Goal: Transaction & Acquisition: Obtain resource

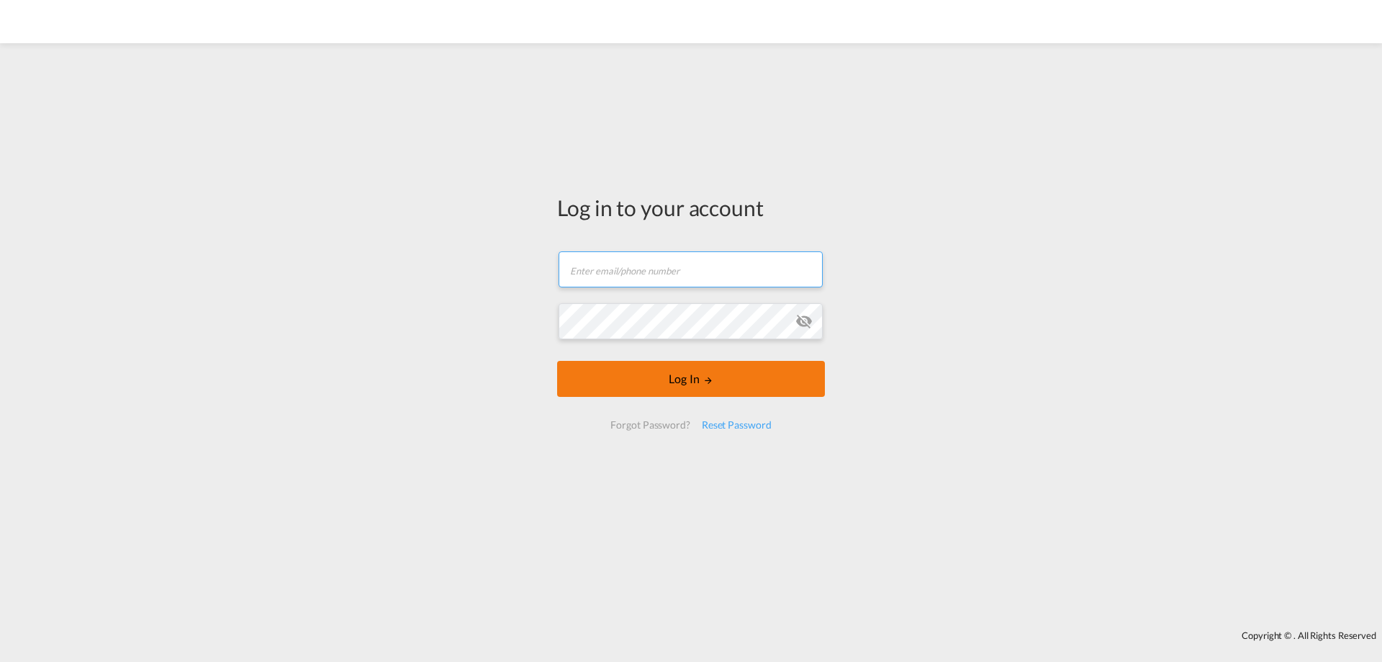
type input "[EMAIL_ADDRESS][DOMAIN_NAME]"
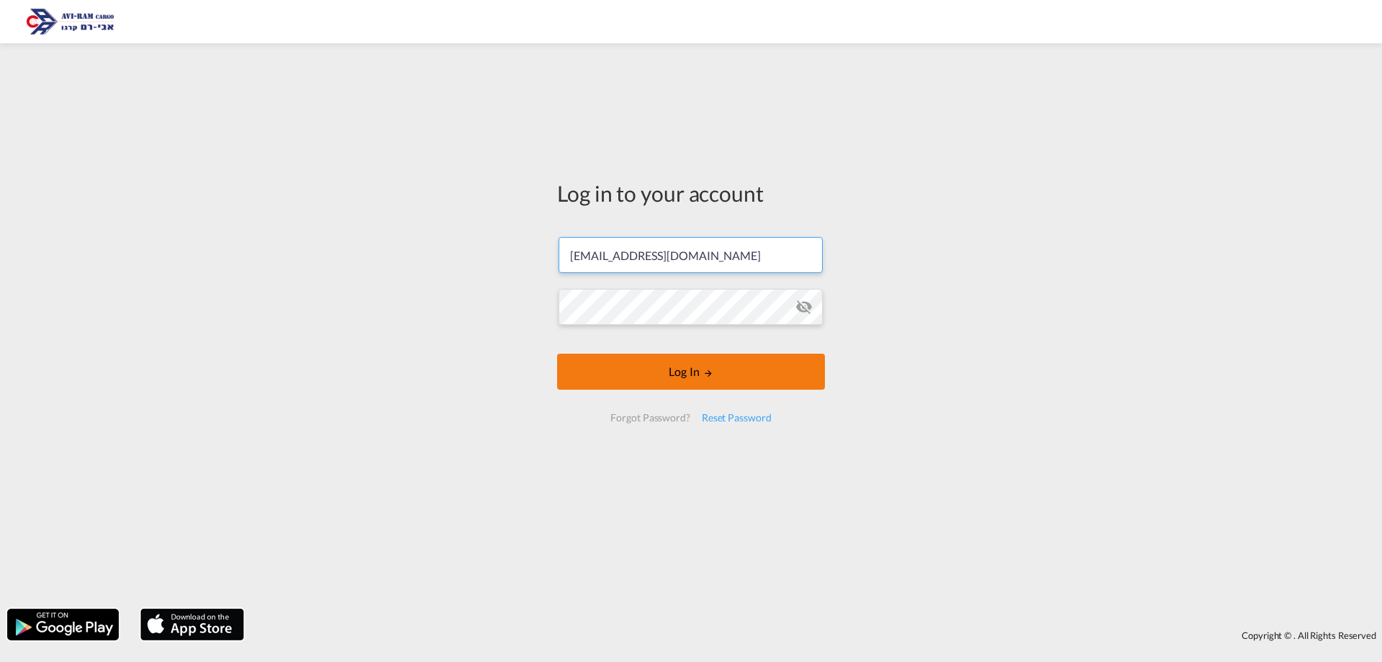
click at [662, 384] on button "Log In" at bounding box center [691, 371] width 268 height 36
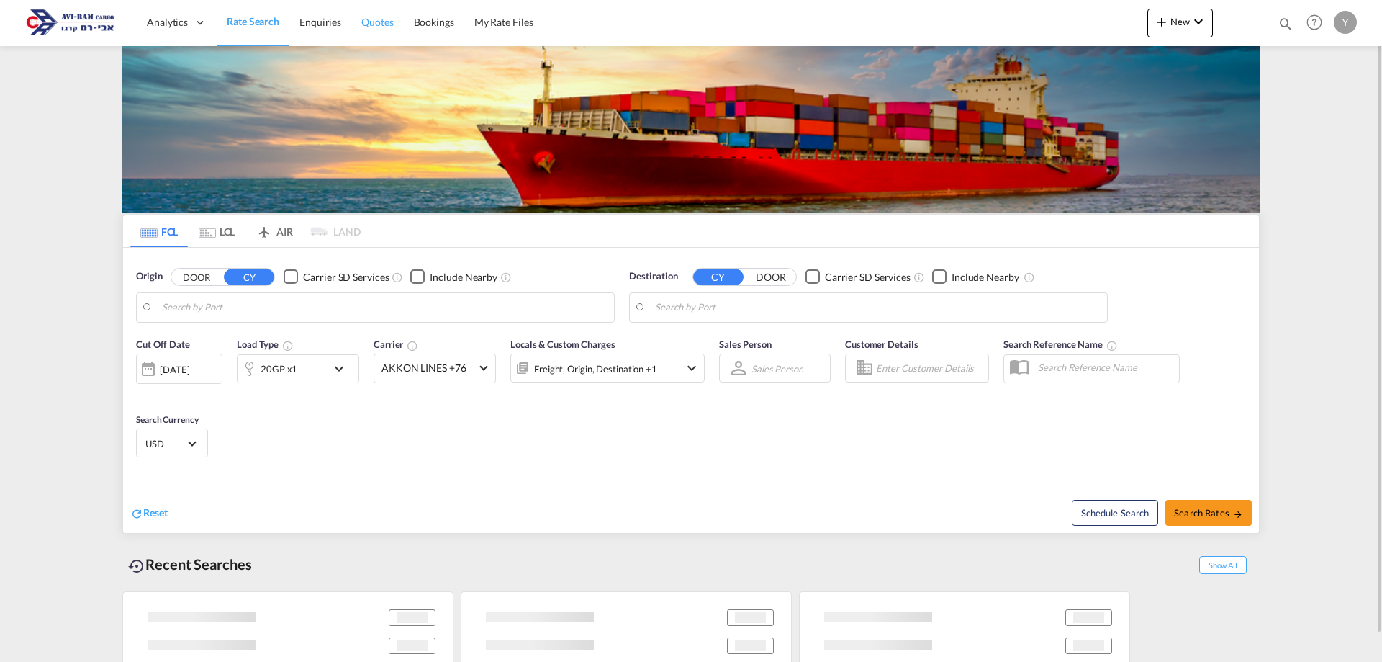
type input "Rotterdam, NLRTM"
type input "[GEOGRAPHIC_DATA], [GEOGRAPHIC_DATA]"
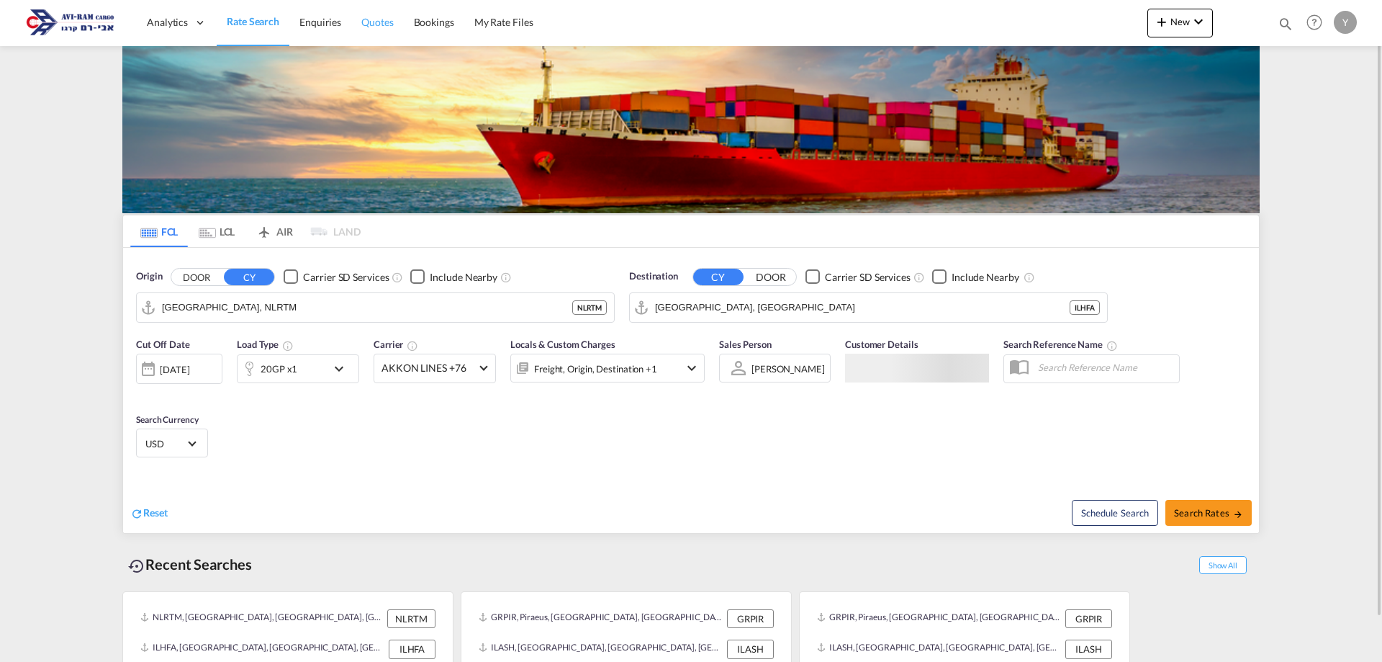
click at [369, 25] on span "Quotes" at bounding box center [377, 22] width 32 height 12
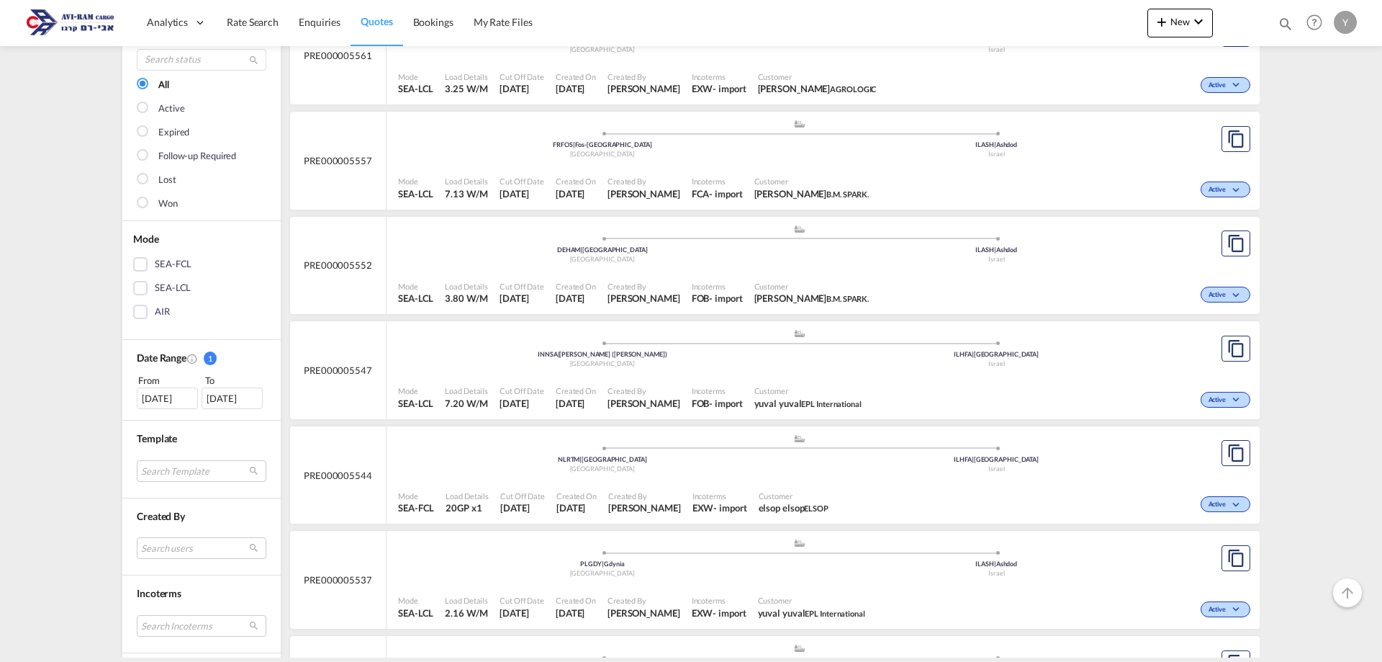
scroll to position [144, 0]
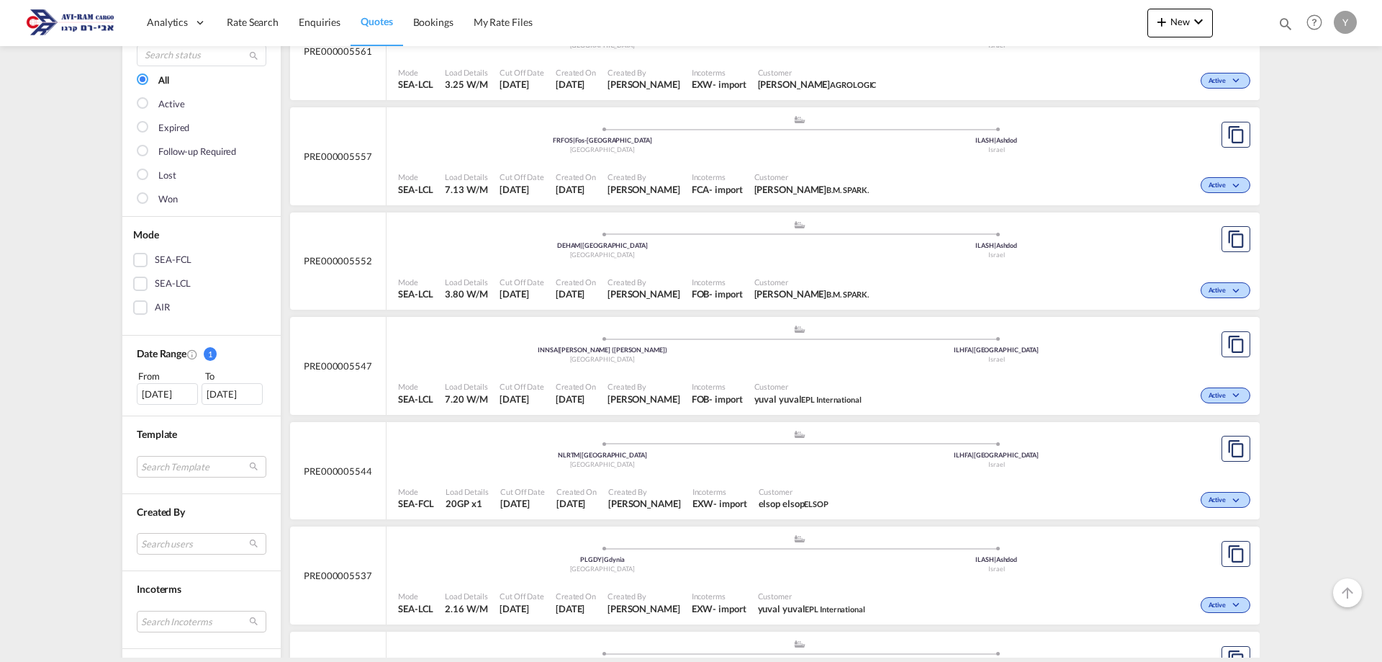
click at [1166, 480] on div "Active" at bounding box center [1044, 498] width 420 height 36
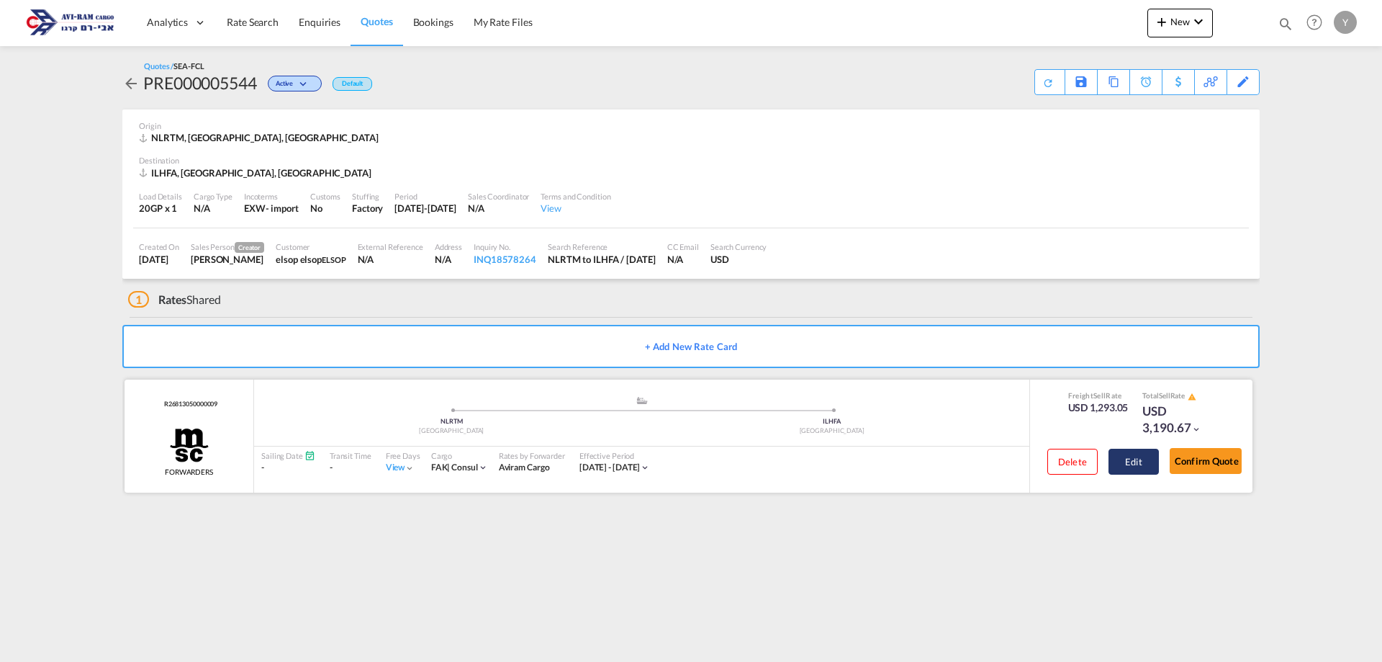
click at [1130, 459] on button "Edit" at bounding box center [1134, 461] width 50 height 26
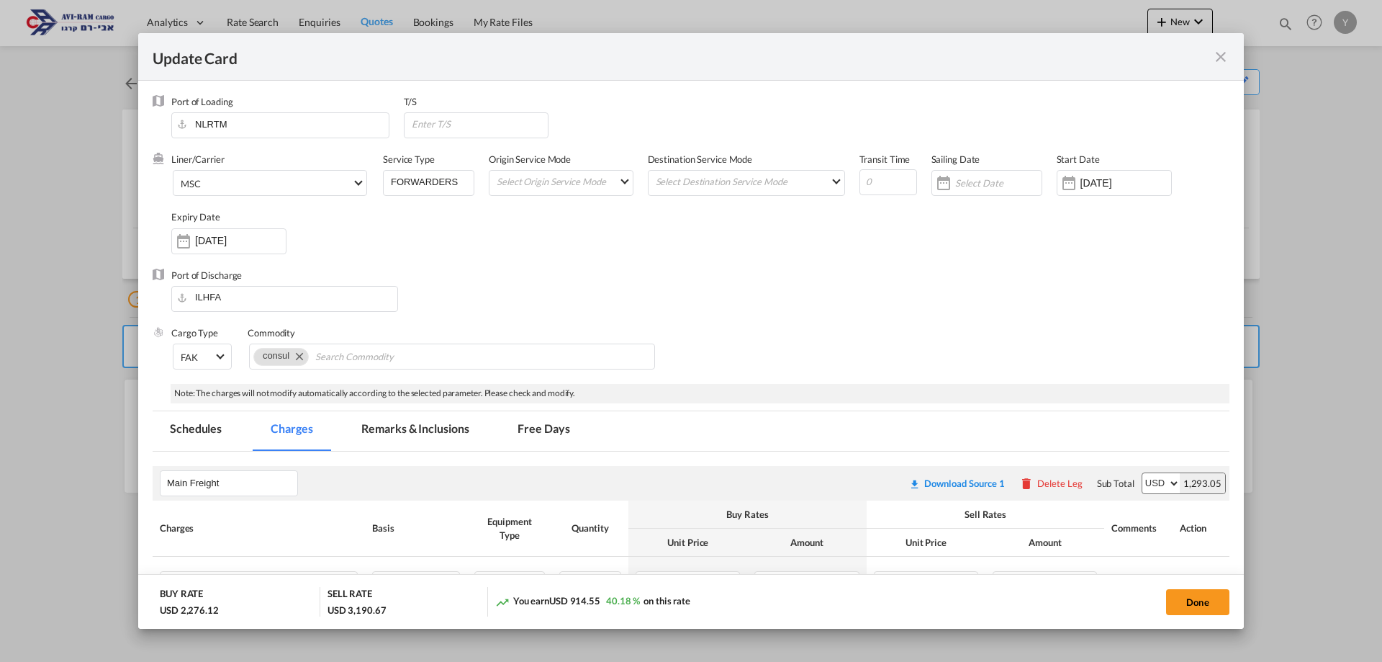
select select "per container"
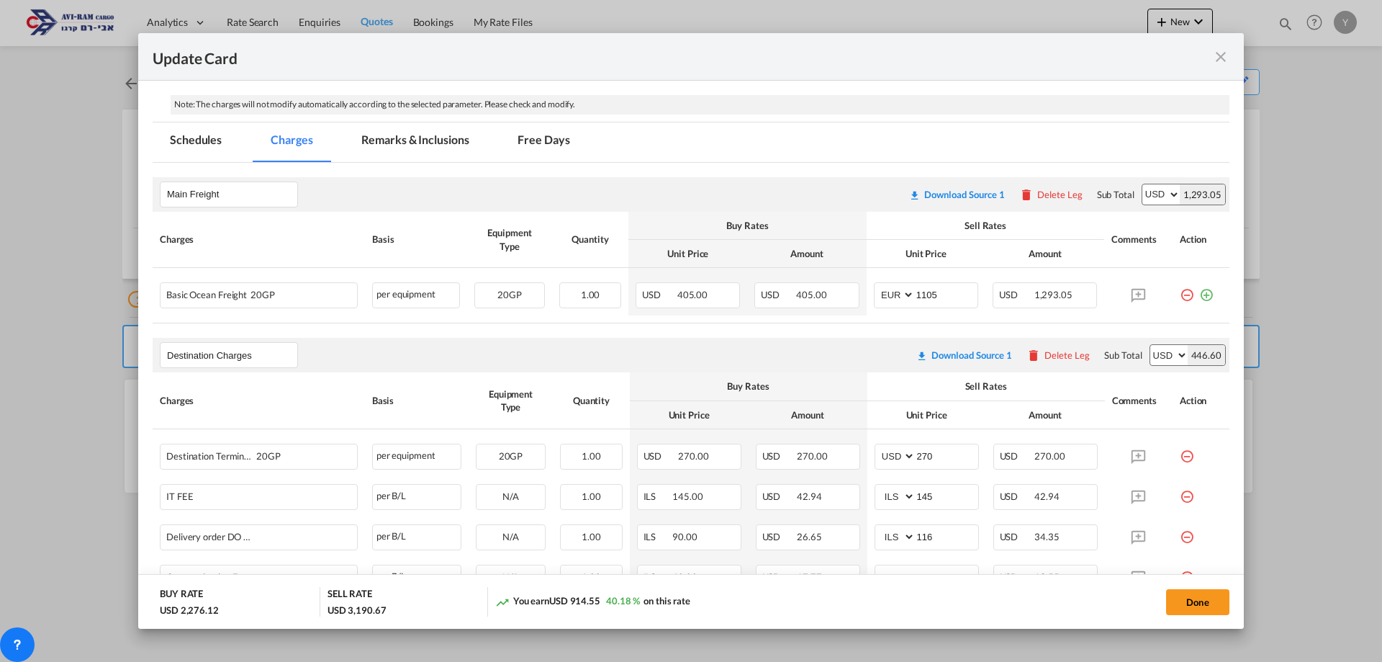
scroll to position [432, 0]
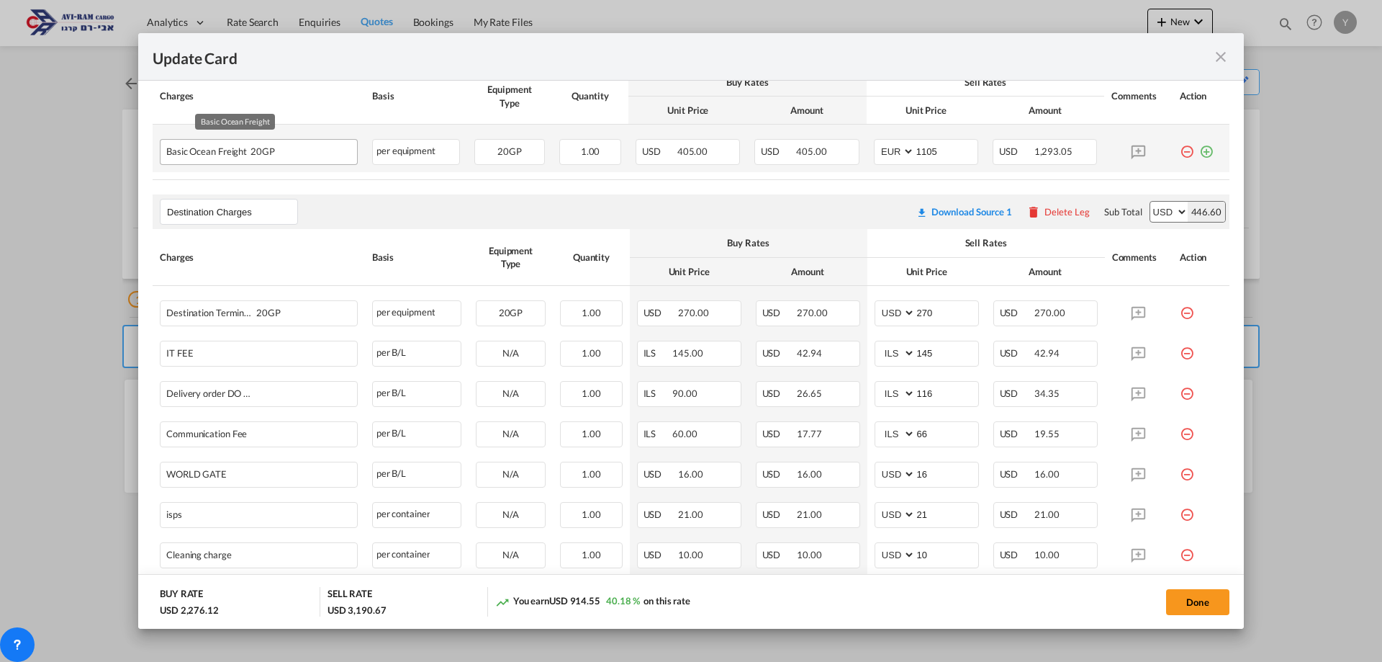
click at [269, 153] on span "20GP" at bounding box center [261, 151] width 28 height 11
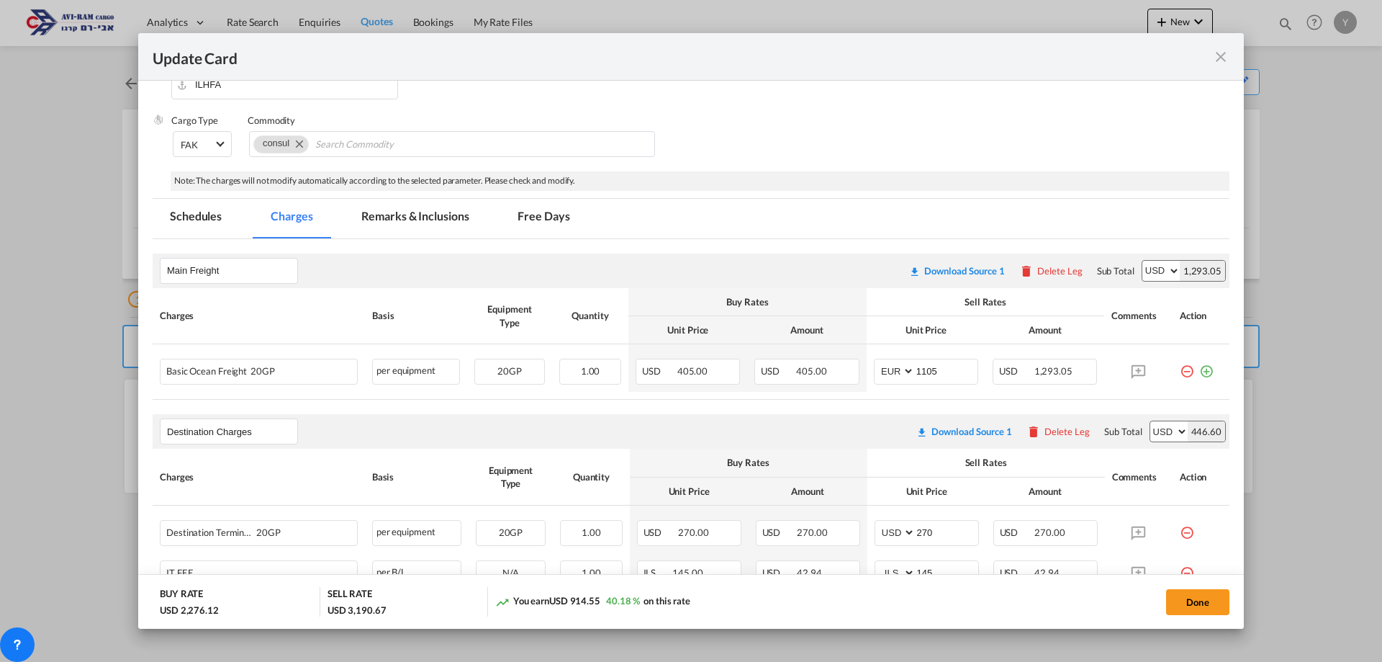
scroll to position [144, 0]
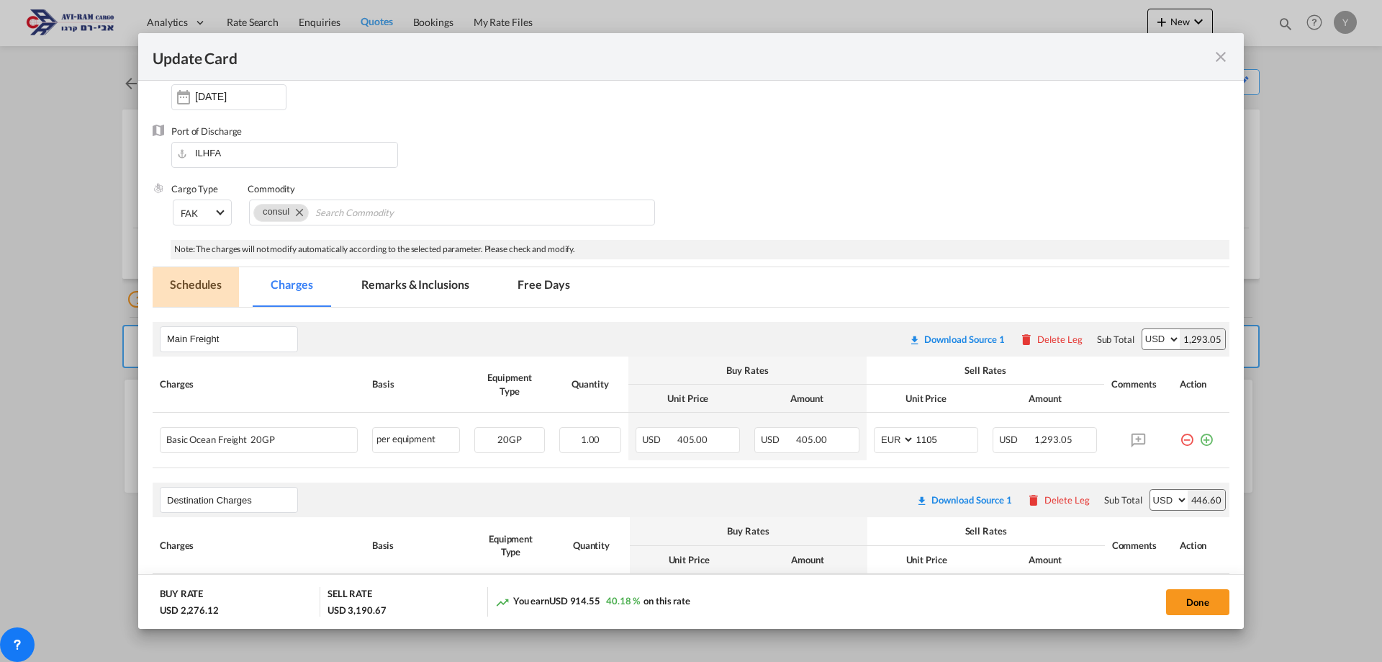
click at [223, 290] on md-tab-item "Schedules" at bounding box center [196, 287] width 86 height 40
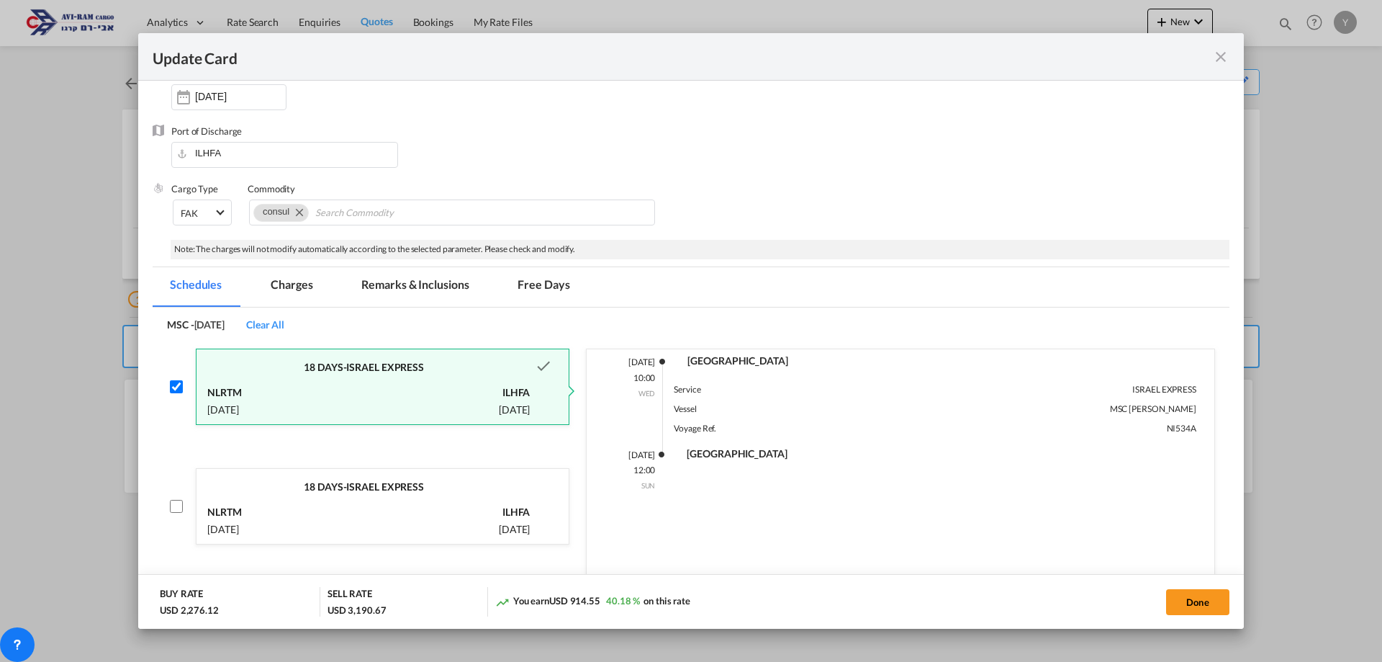
click at [421, 299] on md-tab-item "Remarks & Inclusions" at bounding box center [415, 287] width 142 height 40
click at [307, 287] on md-tab-item "Charges" at bounding box center [291, 287] width 76 height 40
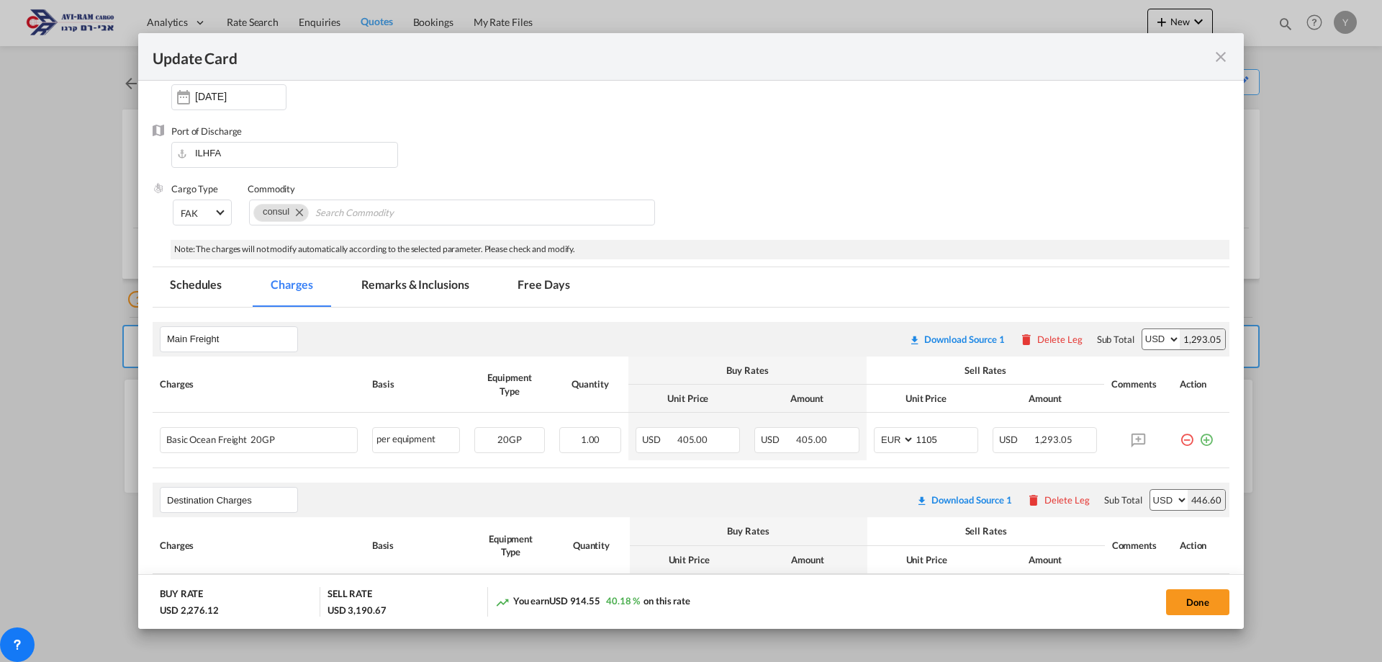
click at [440, 297] on md-tab-item "Remarks & Inclusions" at bounding box center [415, 287] width 142 height 40
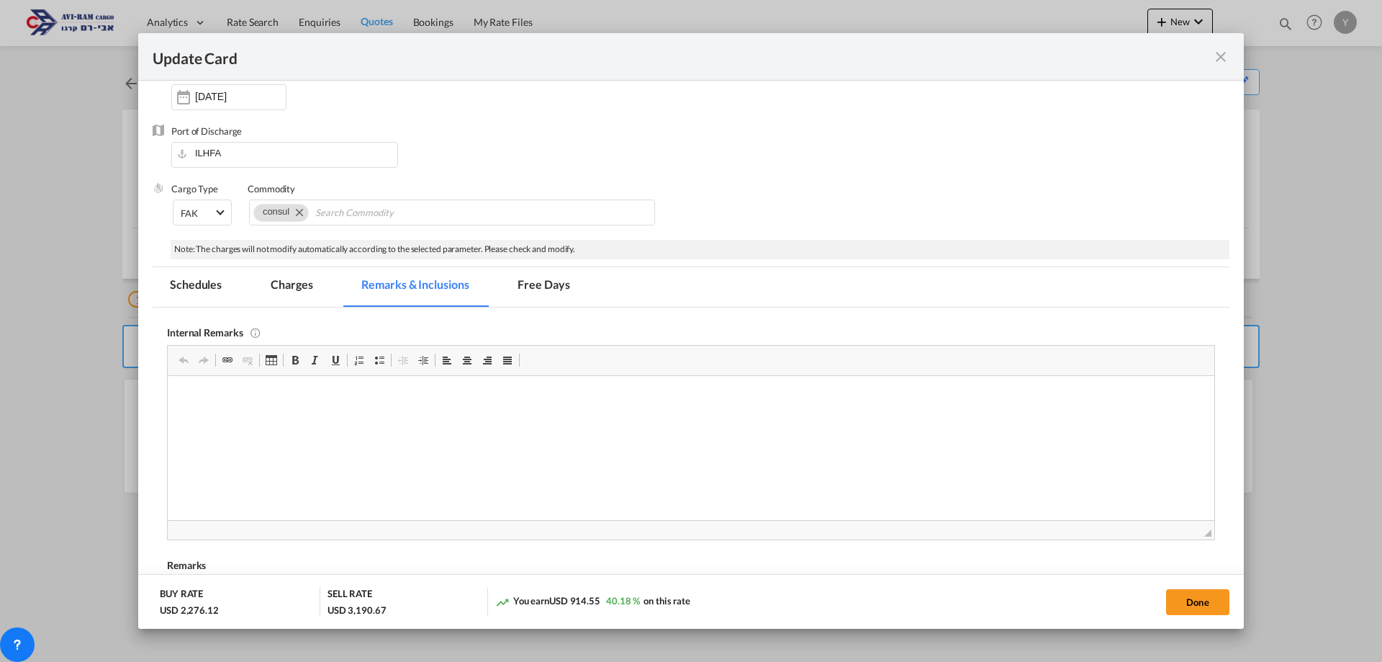
click at [1218, 55] on md-icon "icon-close fg-AAA8AD m-0 pointer" at bounding box center [1220, 56] width 17 height 17
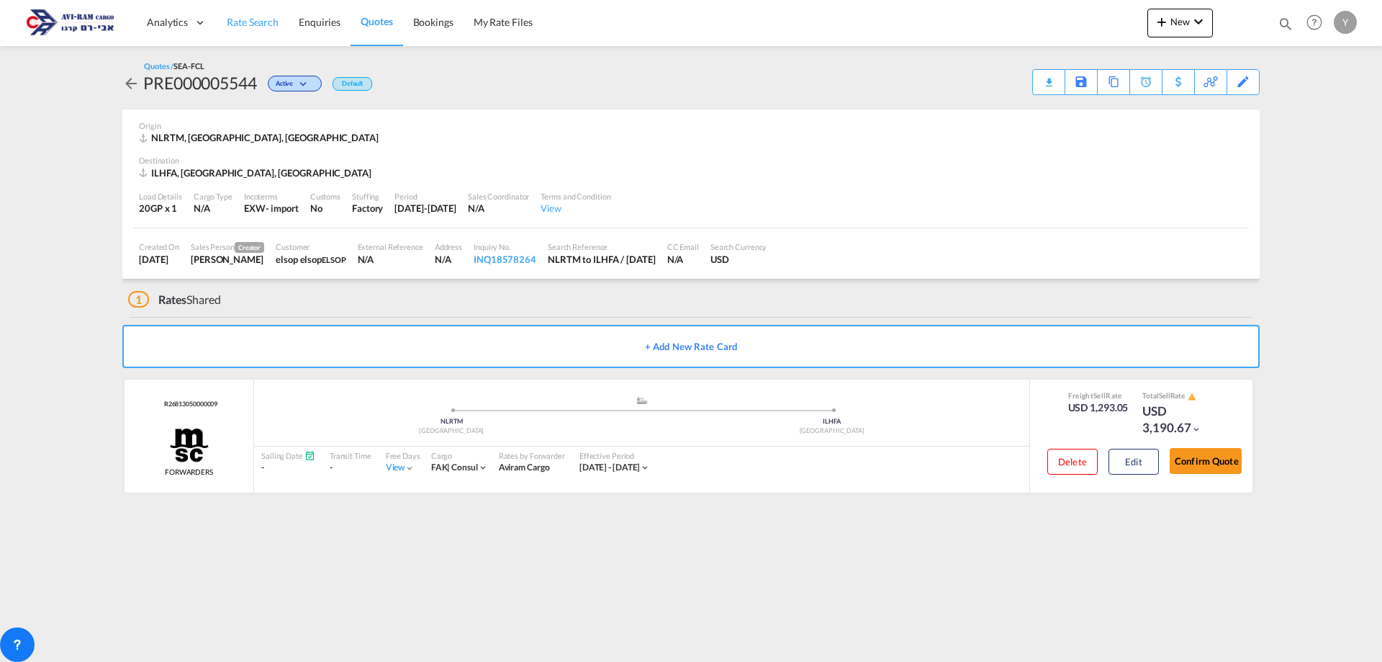
click at [227, 25] on span "Rate Search" at bounding box center [253, 22] width 52 height 12
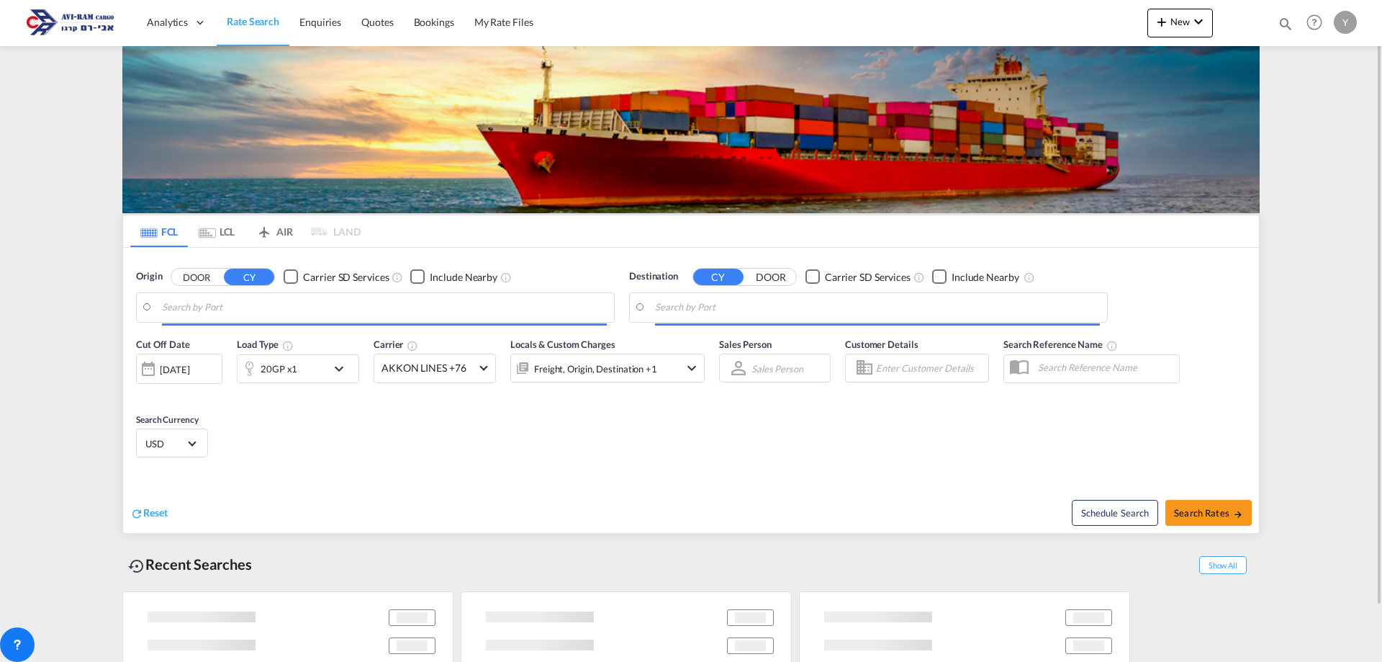
type input "[GEOGRAPHIC_DATA], NLRTM"
type input "[GEOGRAPHIC_DATA], [GEOGRAPHIC_DATA]"
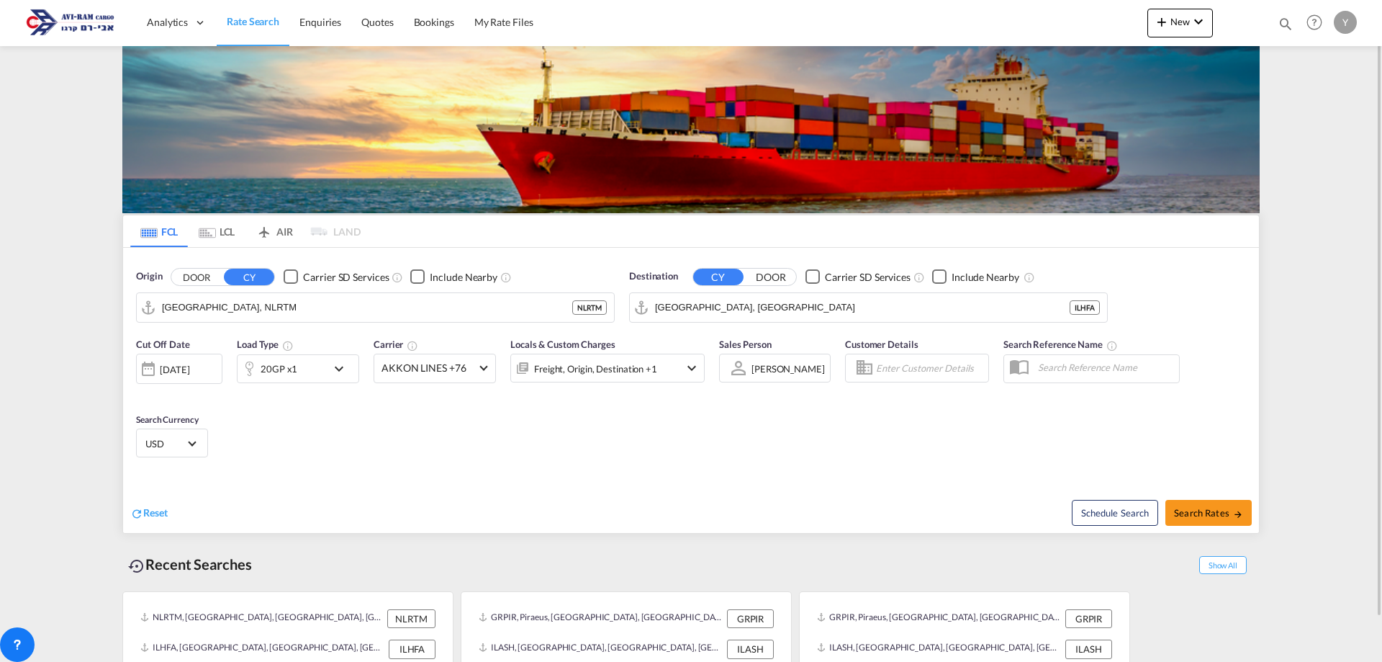
click at [189, 375] on div "[DATE]" at bounding box center [175, 369] width 30 height 13
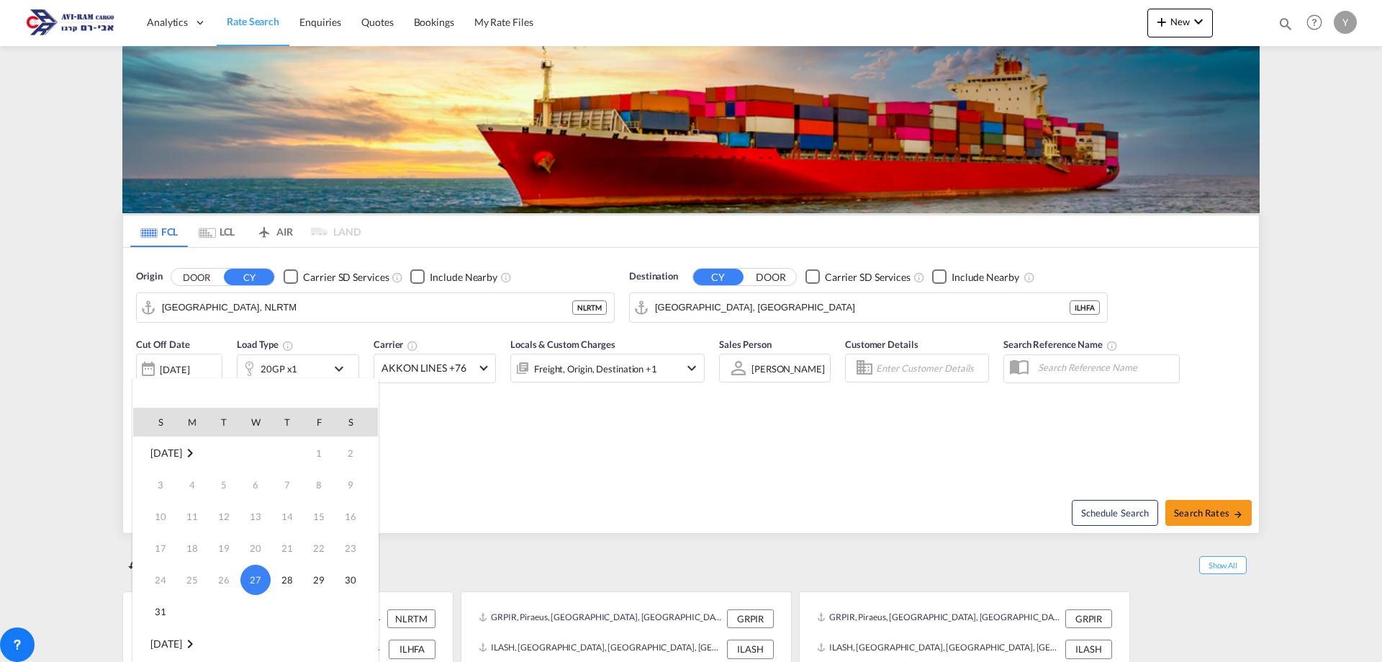
scroll to position [72, 0]
click at [189, 595] on span "1" at bounding box center [192, 603] width 29 height 29
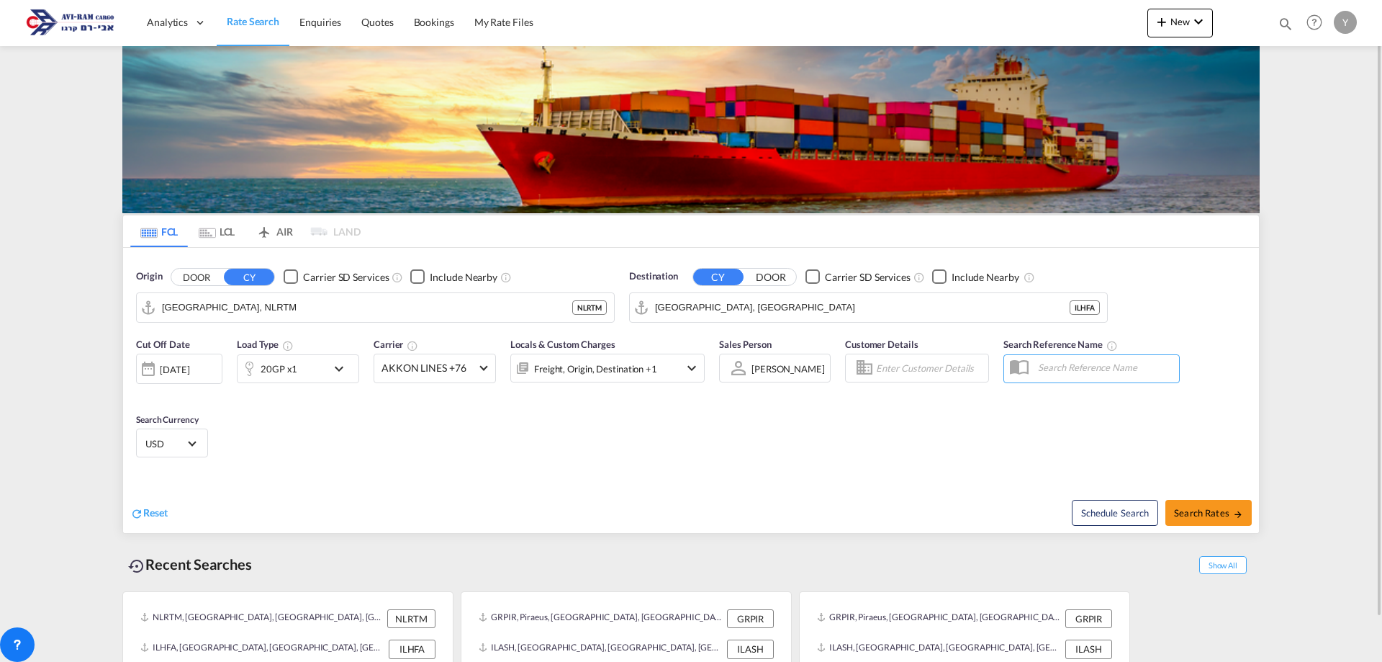
click at [333, 374] on md-icon "icon-chevron-down" at bounding box center [342, 368] width 24 height 17
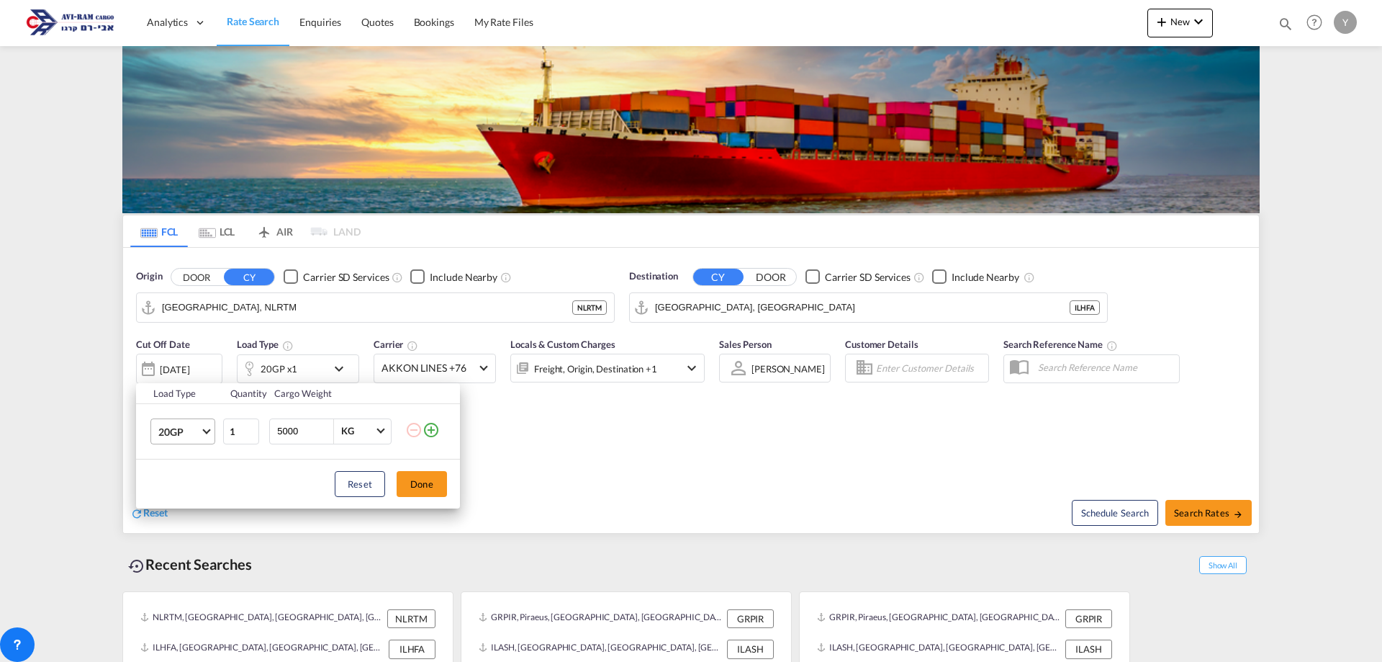
click at [209, 431] on md-select-value "20GP" at bounding box center [186, 431] width 58 height 24
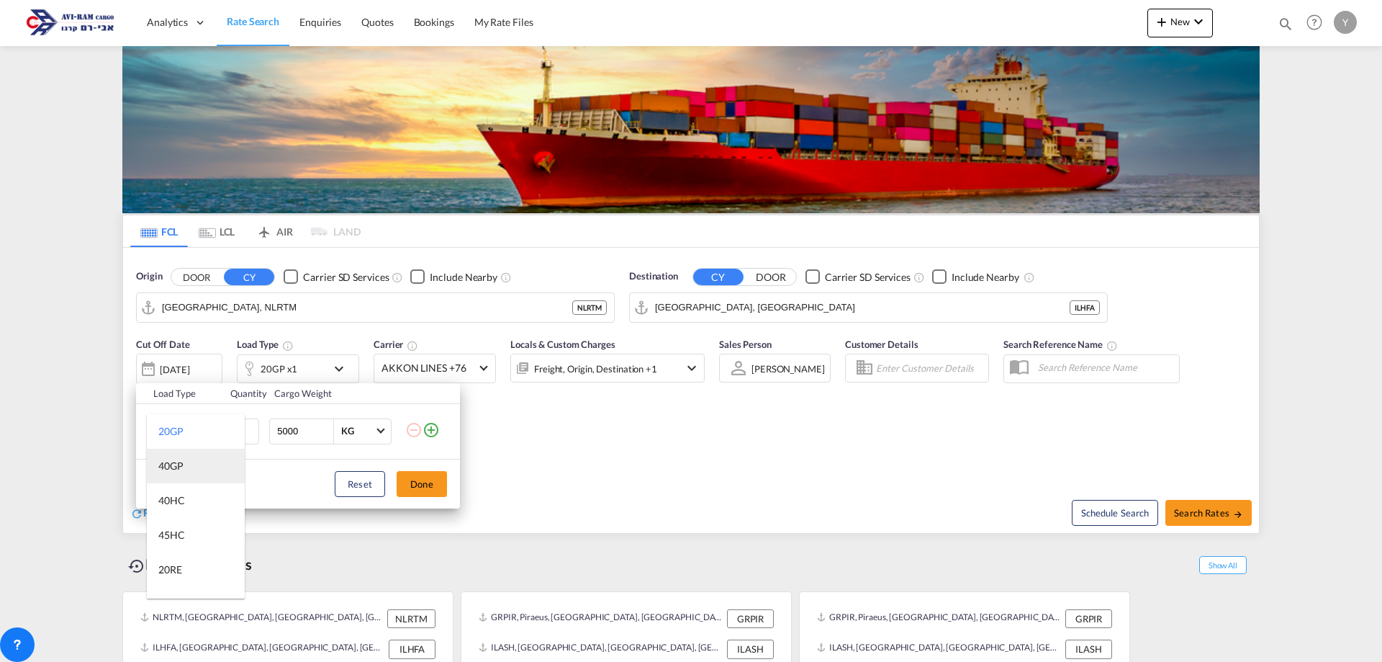
click at [190, 474] on md-option "40GP" at bounding box center [196, 465] width 98 height 35
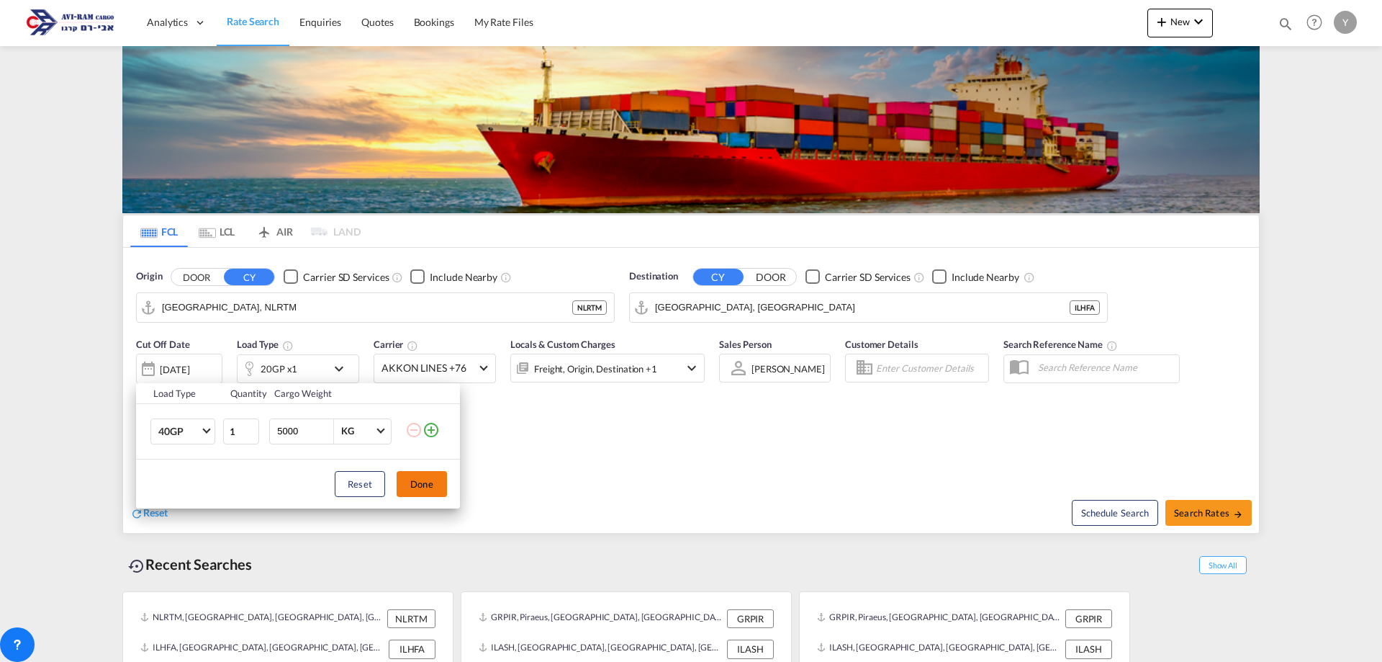
click at [418, 489] on button "Done" at bounding box center [422, 484] width 50 height 26
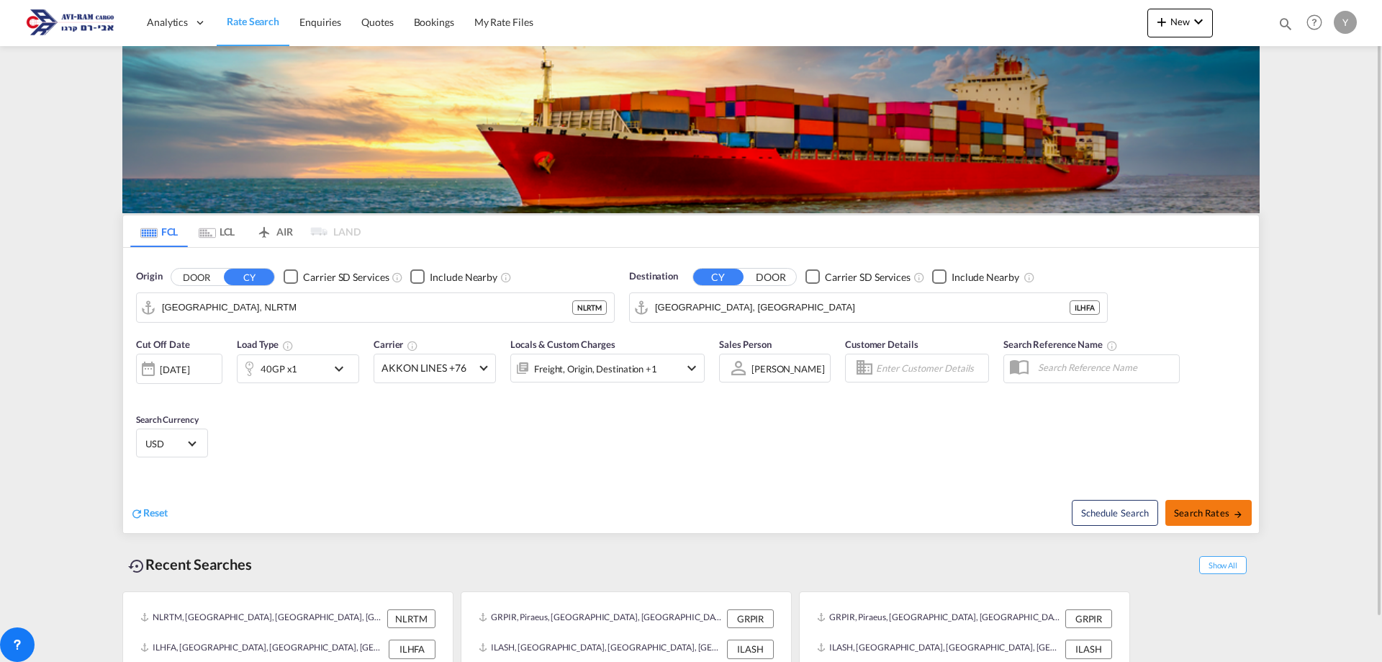
click at [1199, 507] on span "Search Rates" at bounding box center [1208, 513] width 69 height 12
type input "NLRTM to ILHFA / [DATE]"
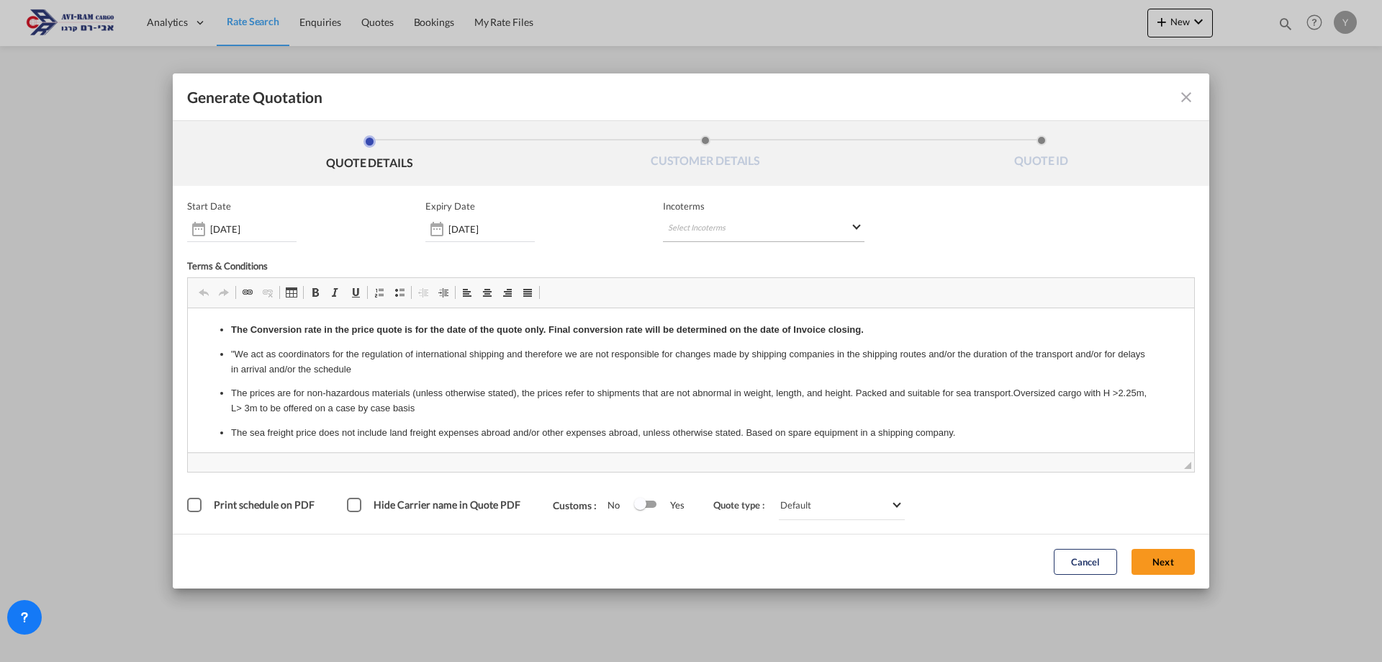
click at [708, 226] on md-select "Select Incoterms CFR - export Cost and Freight CIP - import Carriage and Insura…" at bounding box center [764, 229] width 202 height 26
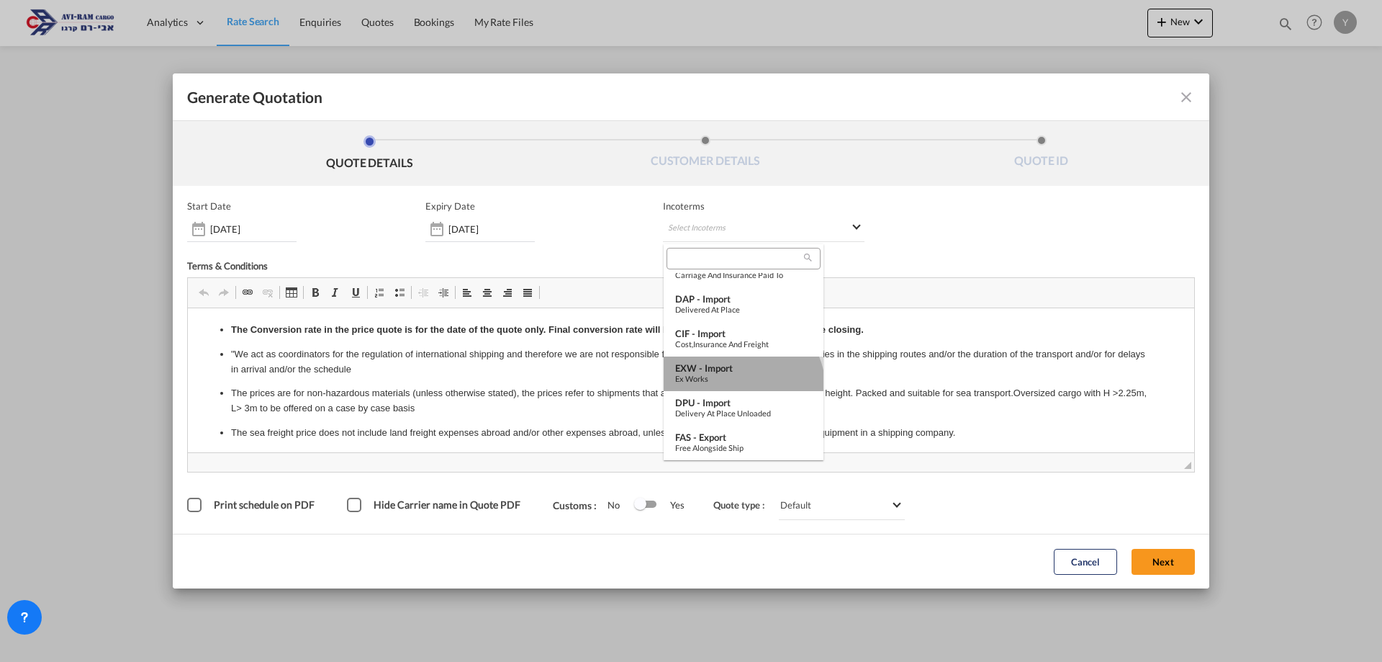
click at [741, 389] on md-option "EXW - import Ex Works" at bounding box center [744, 373] width 160 height 35
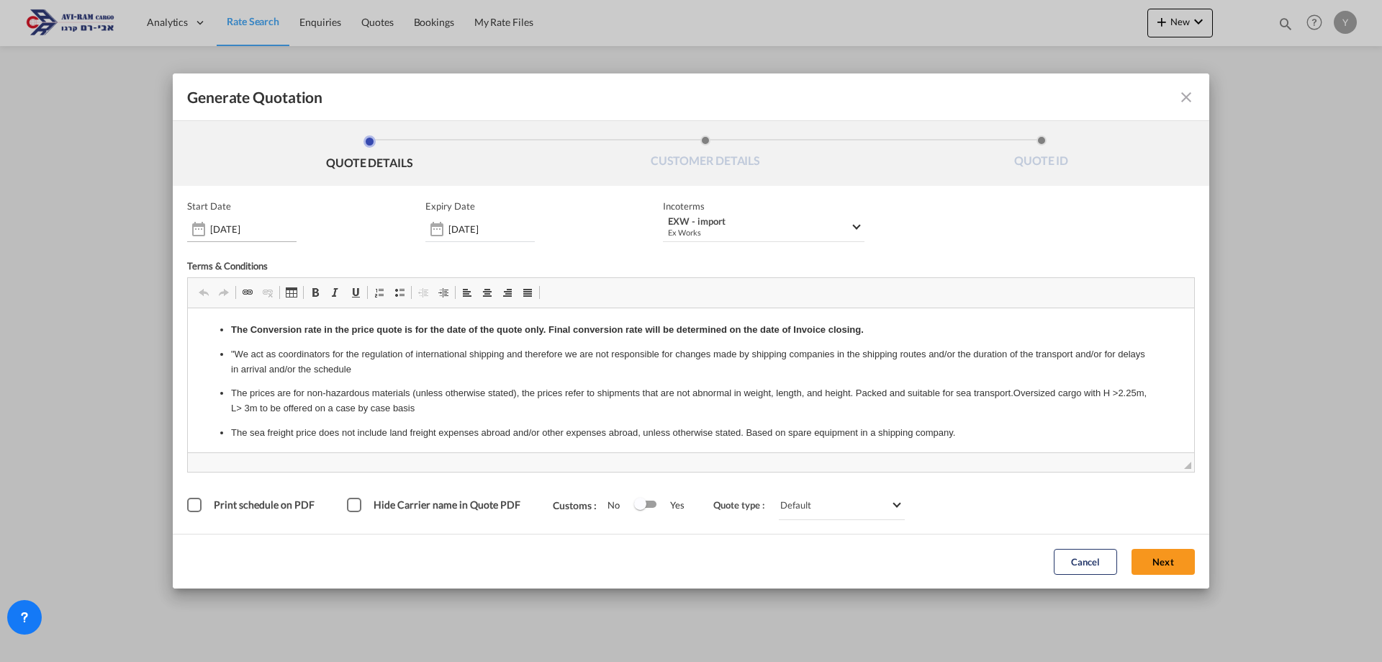
click at [218, 223] on input "[DATE]" at bounding box center [253, 229] width 86 height 12
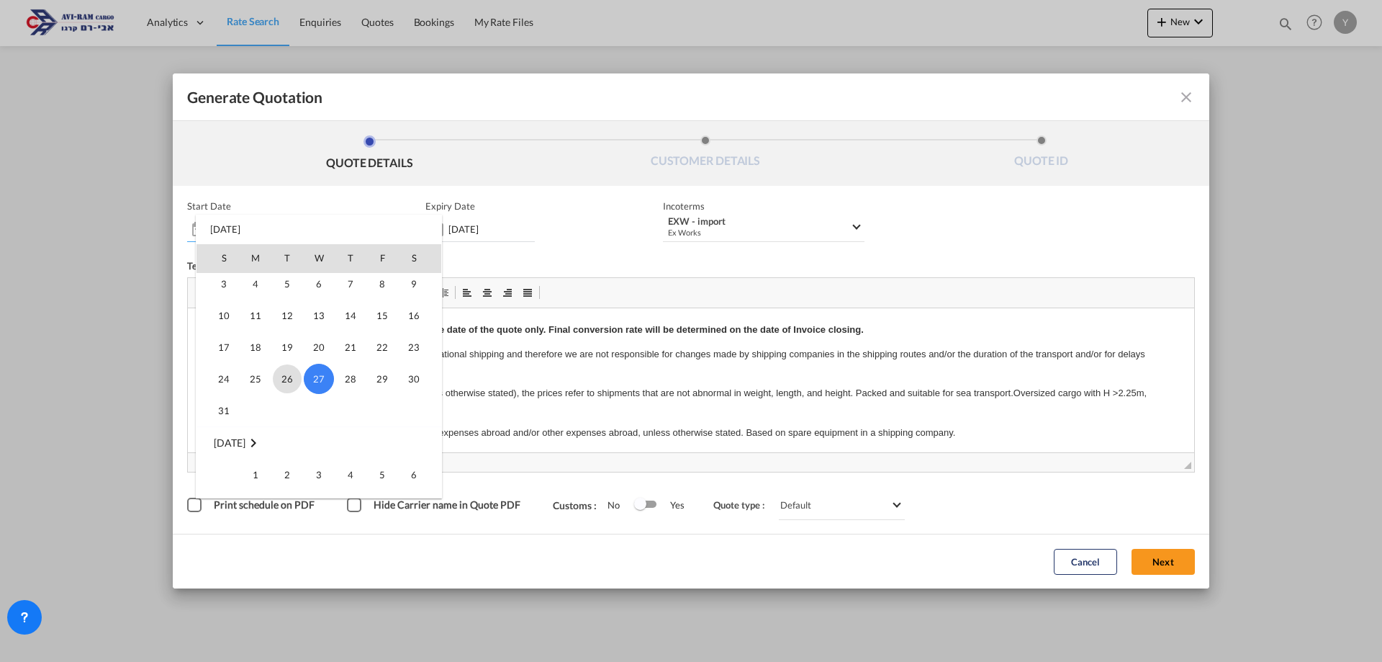
scroll to position [333352, 0]
click at [241, 430] on td "1" at bounding box center [256, 440] width 32 height 32
type input "[DATE]"
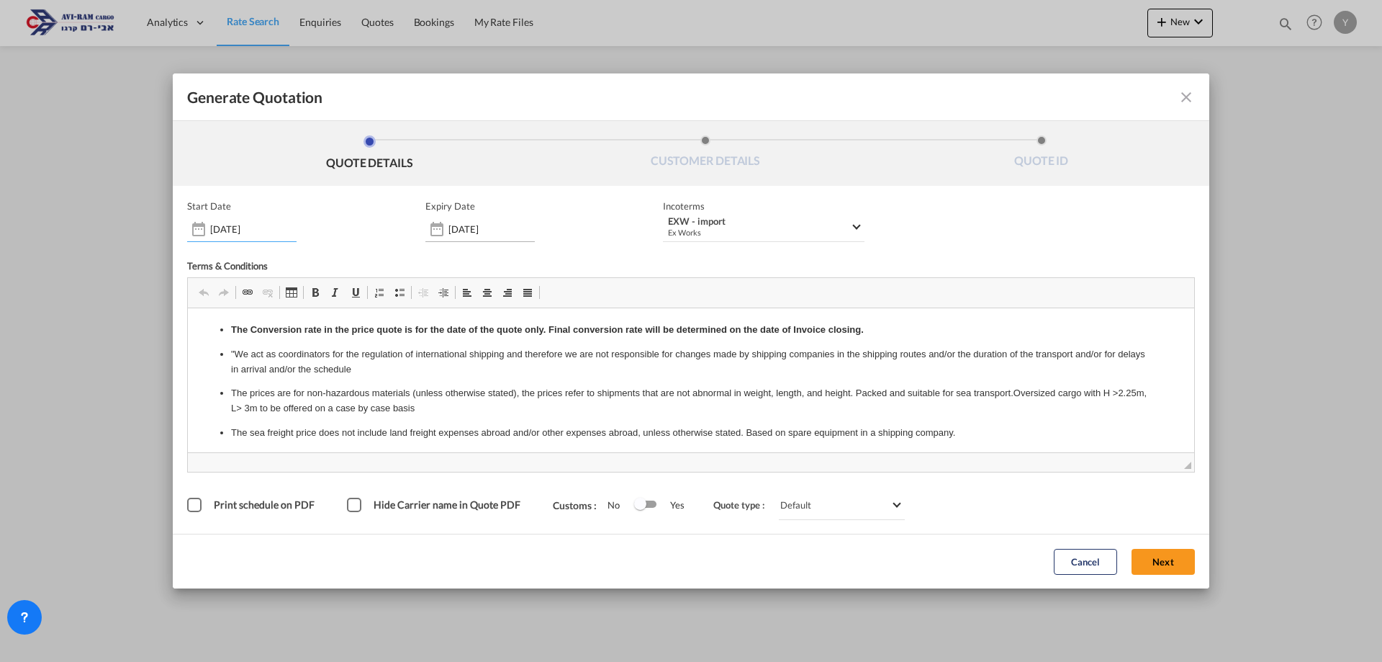
click at [491, 239] on div "[DATE]" at bounding box center [479, 229] width 109 height 26
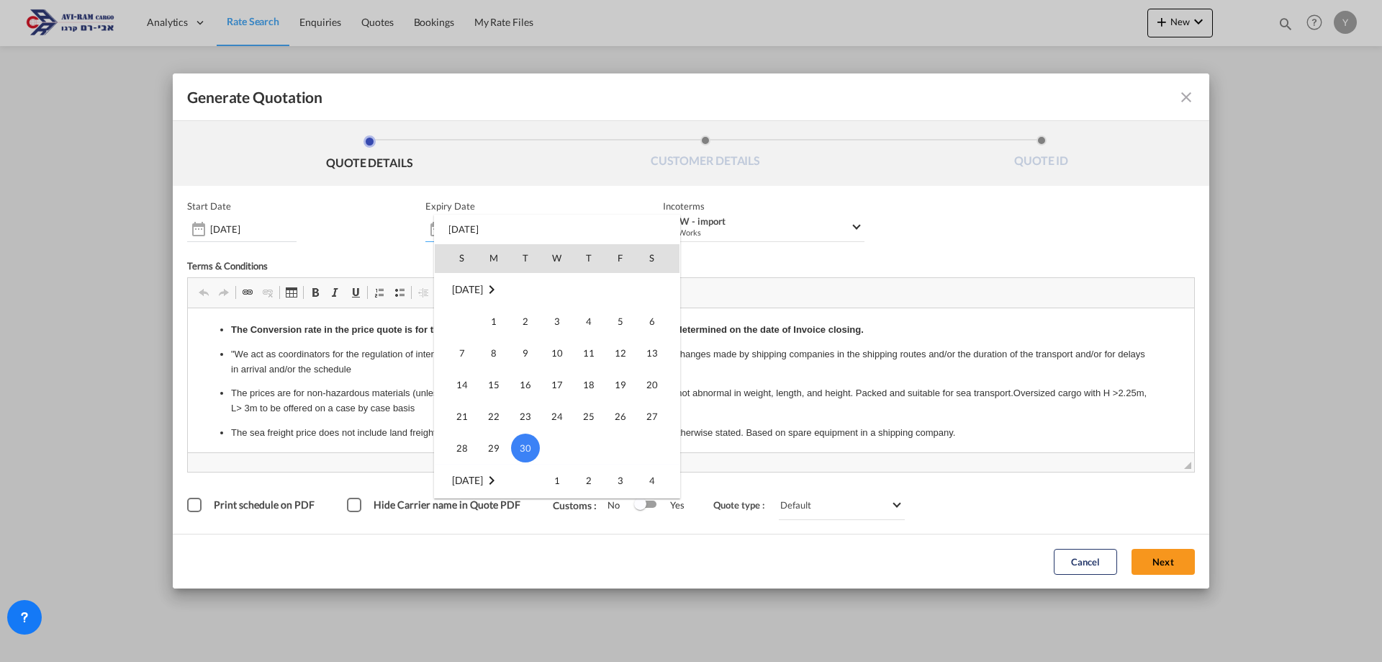
click at [330, 250] on div at bounding box center [691, 331] width 1382 height 662
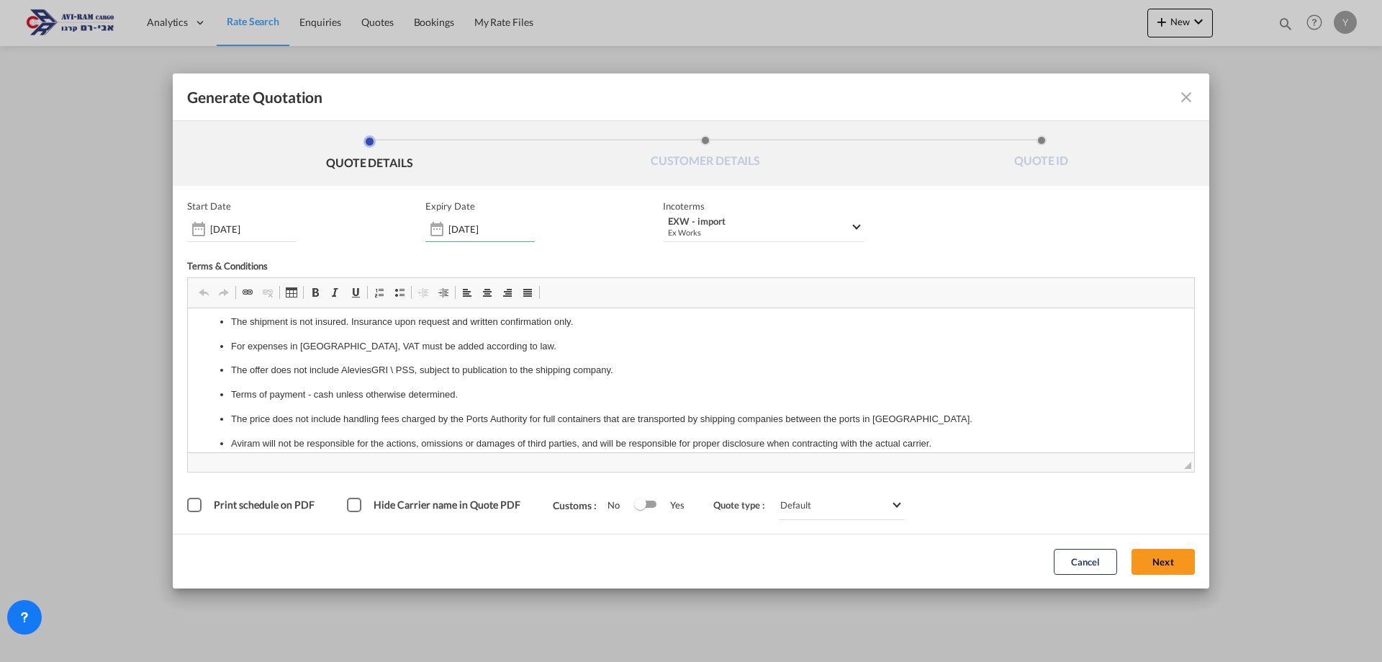
scroll to position [792, 0]
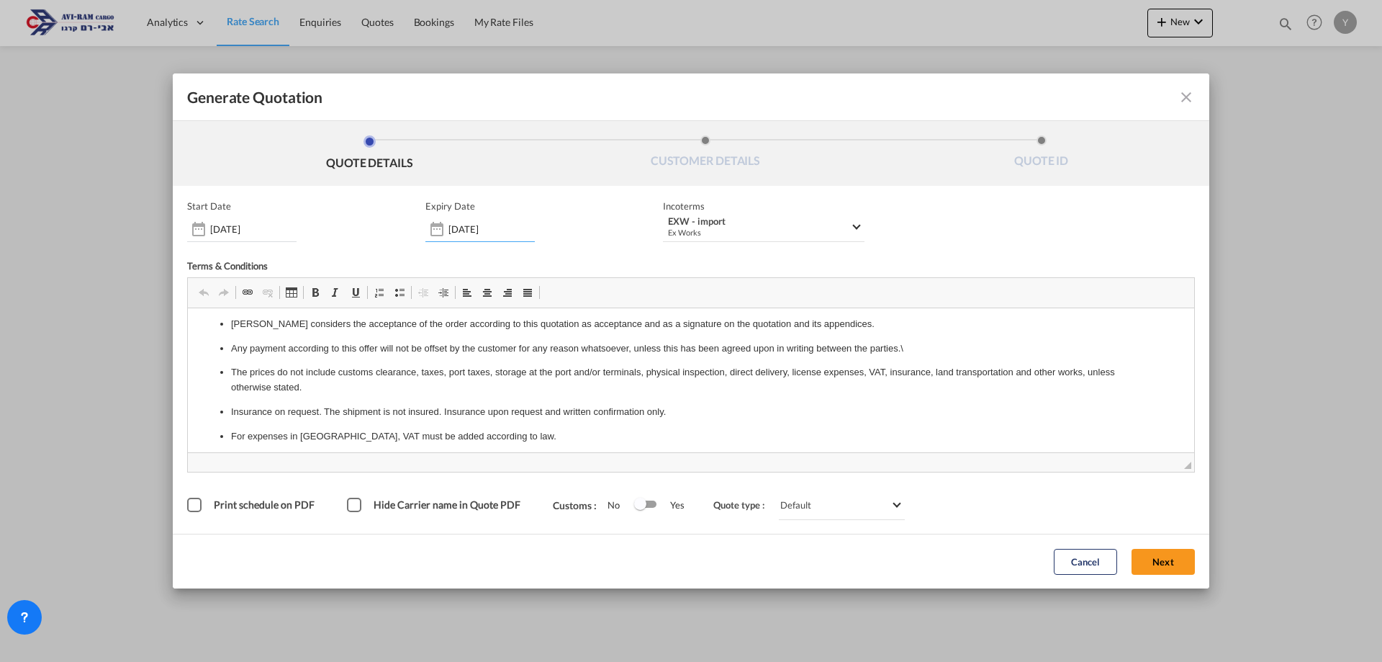
click at [1173, 546] on div "Cancel Next" at bounding box center [1124, 561] width 155 height 40
click at [1173, 556] on button "Next" at bounding box center [1163, 562] width 63 height 26
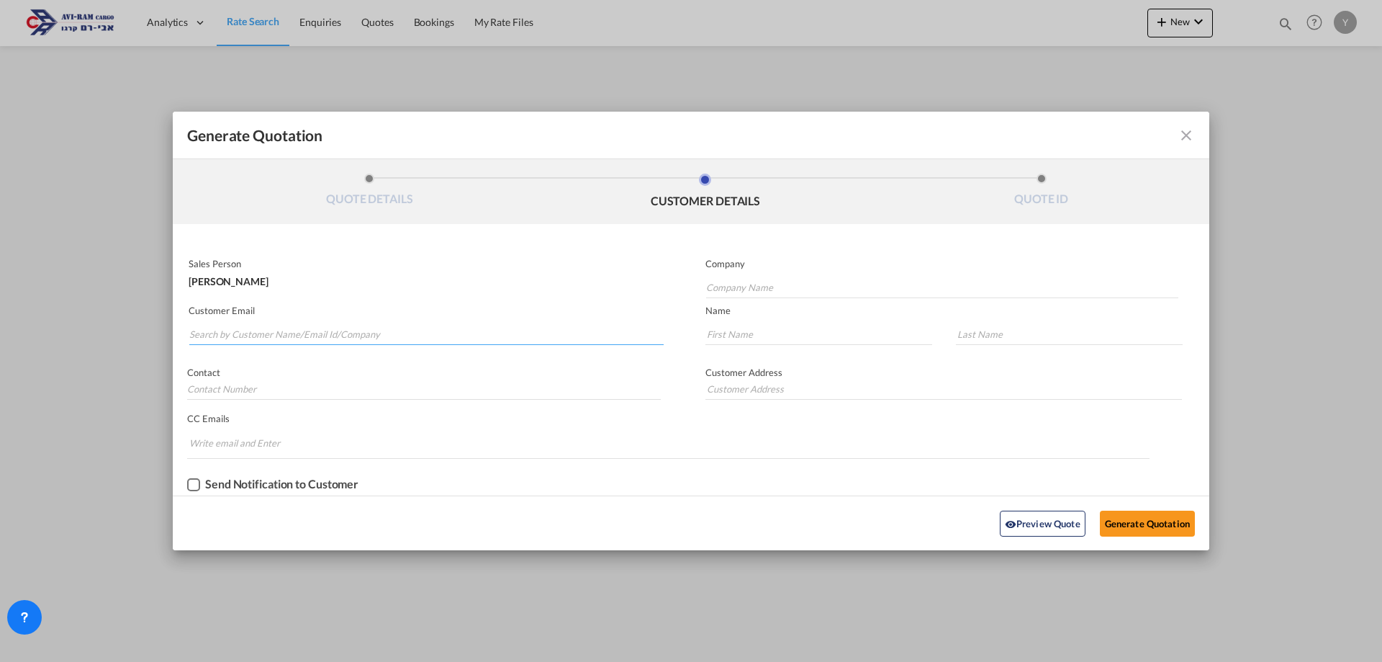
click at [254, 338] on input "Search by Customer Name/Email Id/Company" at bounding box center [426, 334] width 474 height 22
type input "ך"
type input "l"
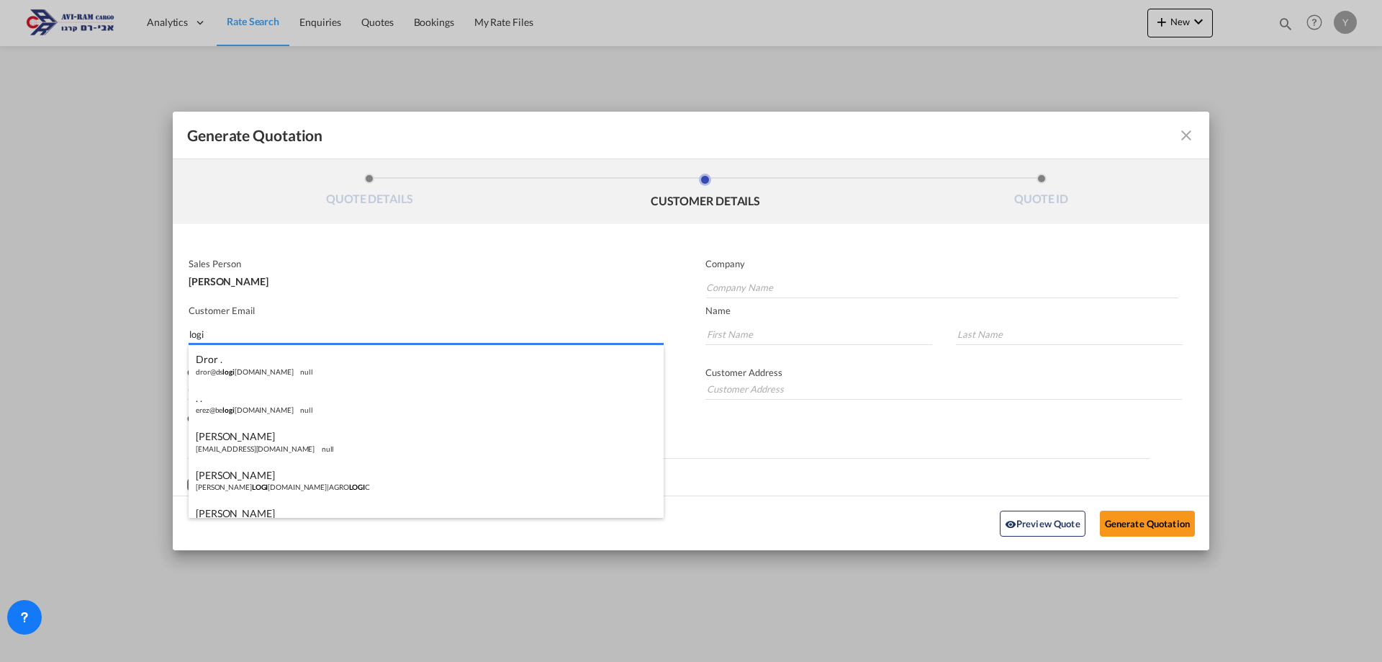
drag, startPoint x: 228, startPoint y: 340, endPoint x: 116, endPoint y: 323, distance: 113.5
click at [116, 323] on div "Generate Quotation QUOTE DETAILS CUSTOMER DETAILS QUOTE ID Start Date 01 Sep 20…" at bounding box center [691, 331] width 1382 height 662
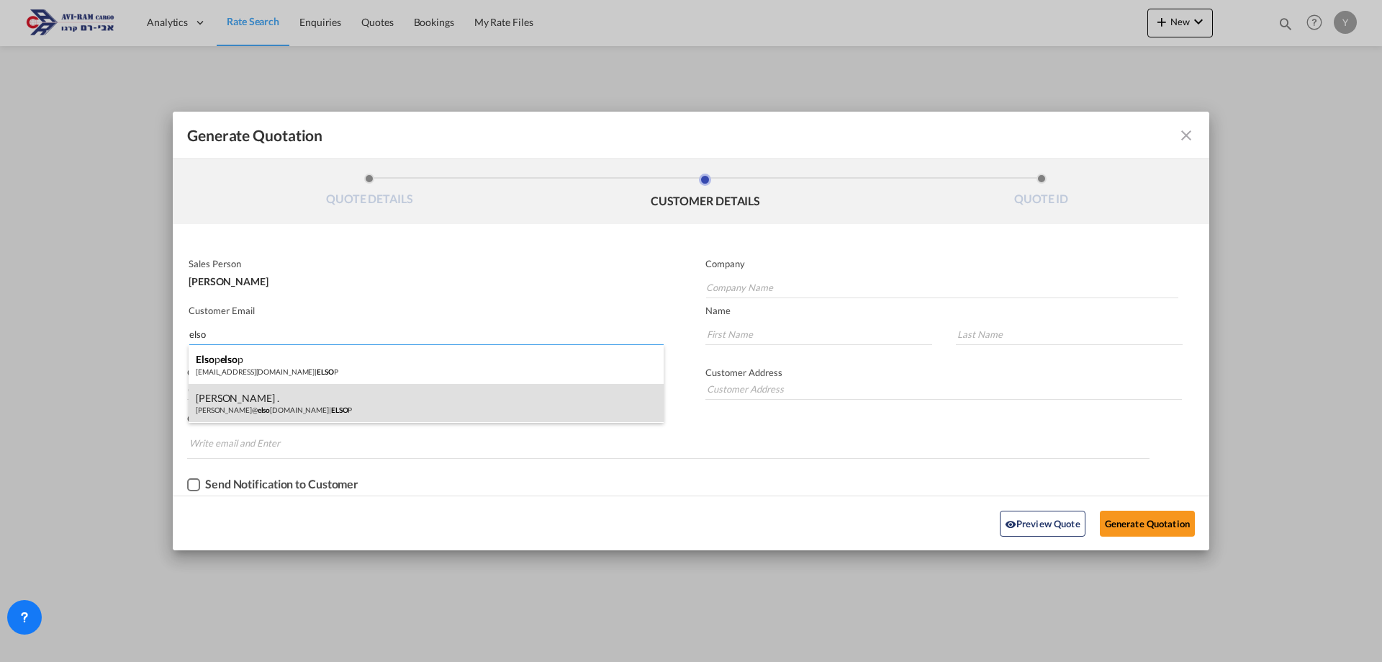
type input "elso"
click at [237, 405] on div "Shlomo . shlomo@ elso p.co.il | ELSO P" at bounding box center [426, 403] width 475 height 39
type input "ELSOP"
type input "shlomo@elsop.co.il"
type input "Shlomo"
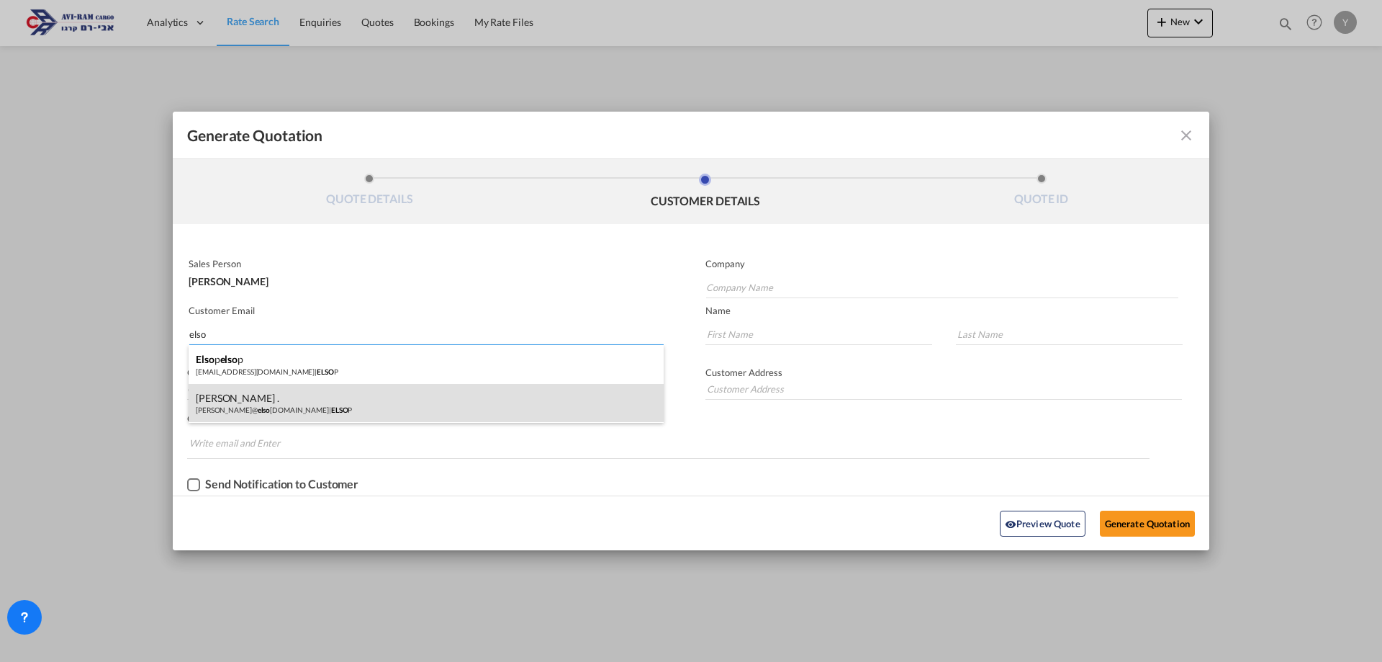
type input "."
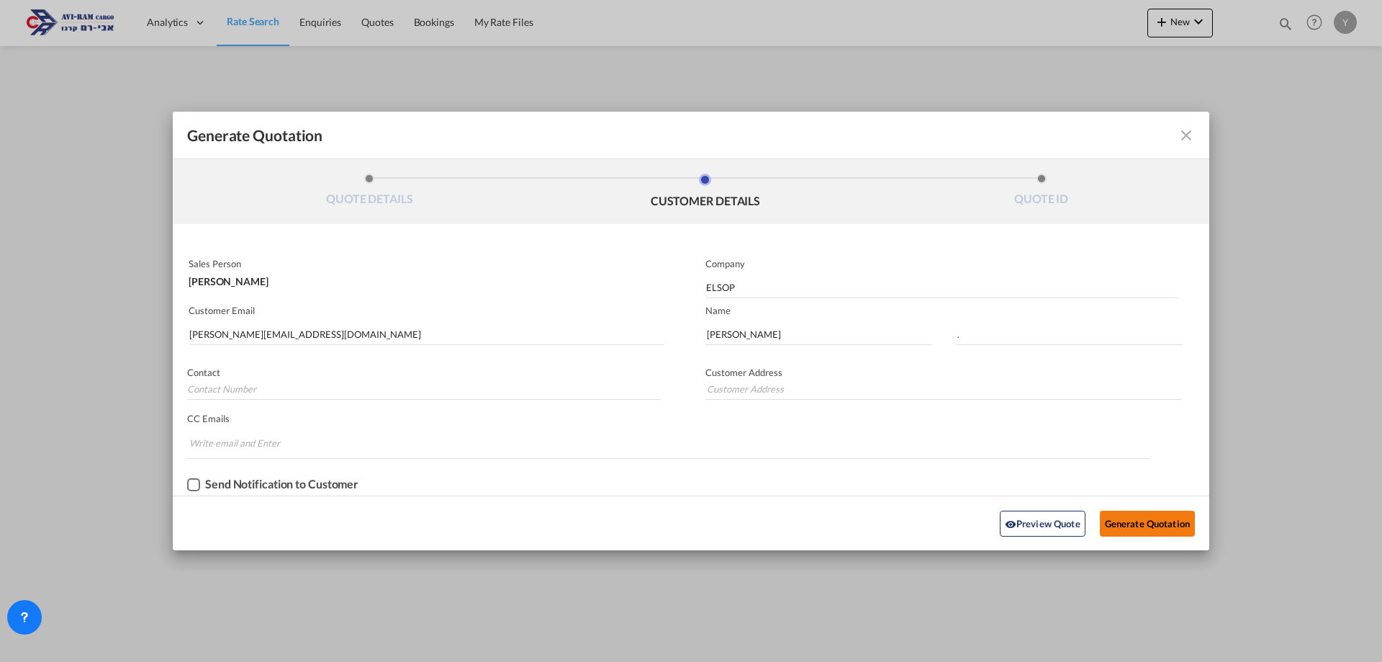
click at [1172, 530] on button "Generate Quotation" at bounding box center [1147, 523] width 95 height 26
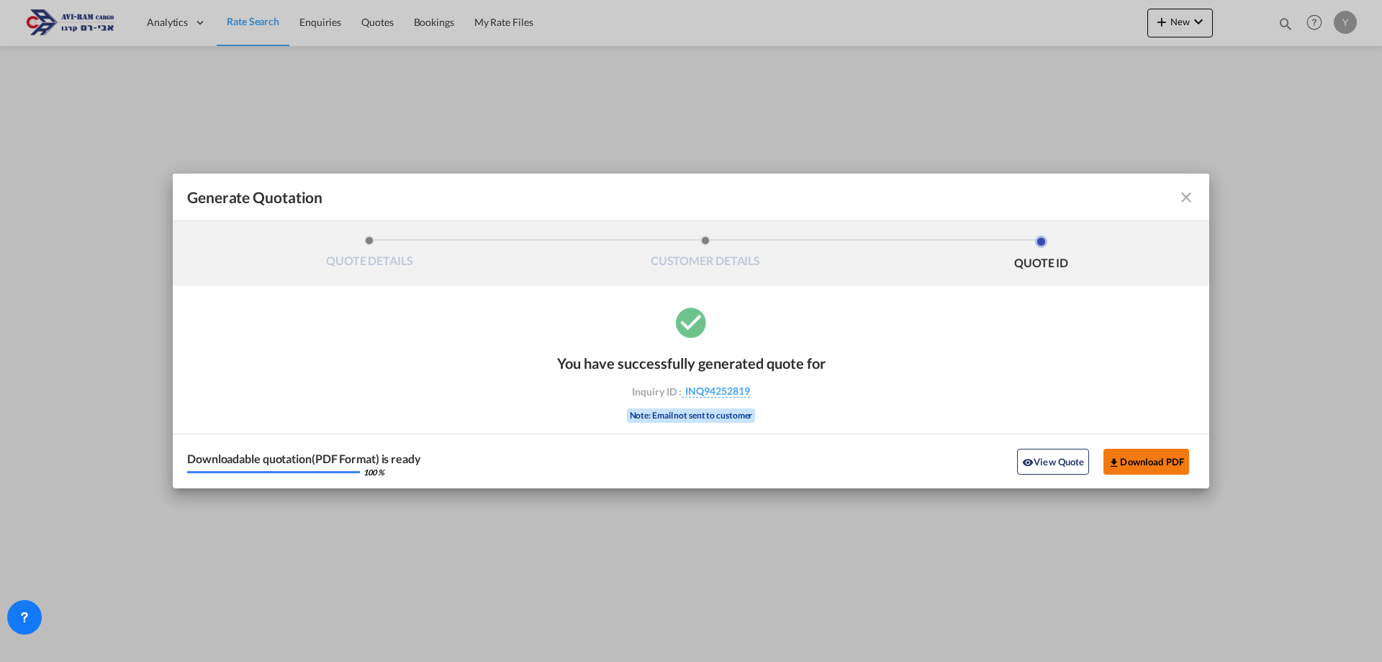
click at [1157, 454] on button "Download PDF" at bounding box center [1147, 461] width 86 height 26
click at [1185, 202] on md-icon "icon-close fg-AAA8AD cursor m-0" at bounding box center [1186, 197] width 17 height 17
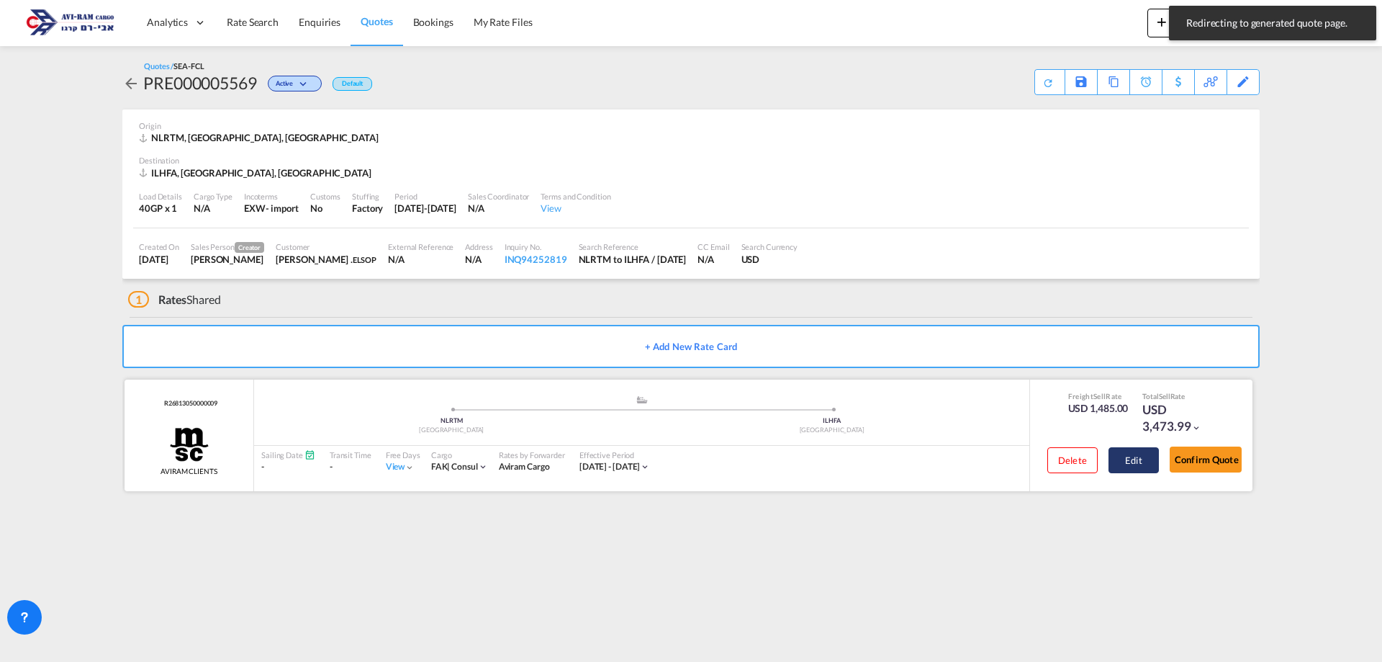
click at [1125, 466] on button "Edit" at bounding box center [1134, 460] width 50 height 26
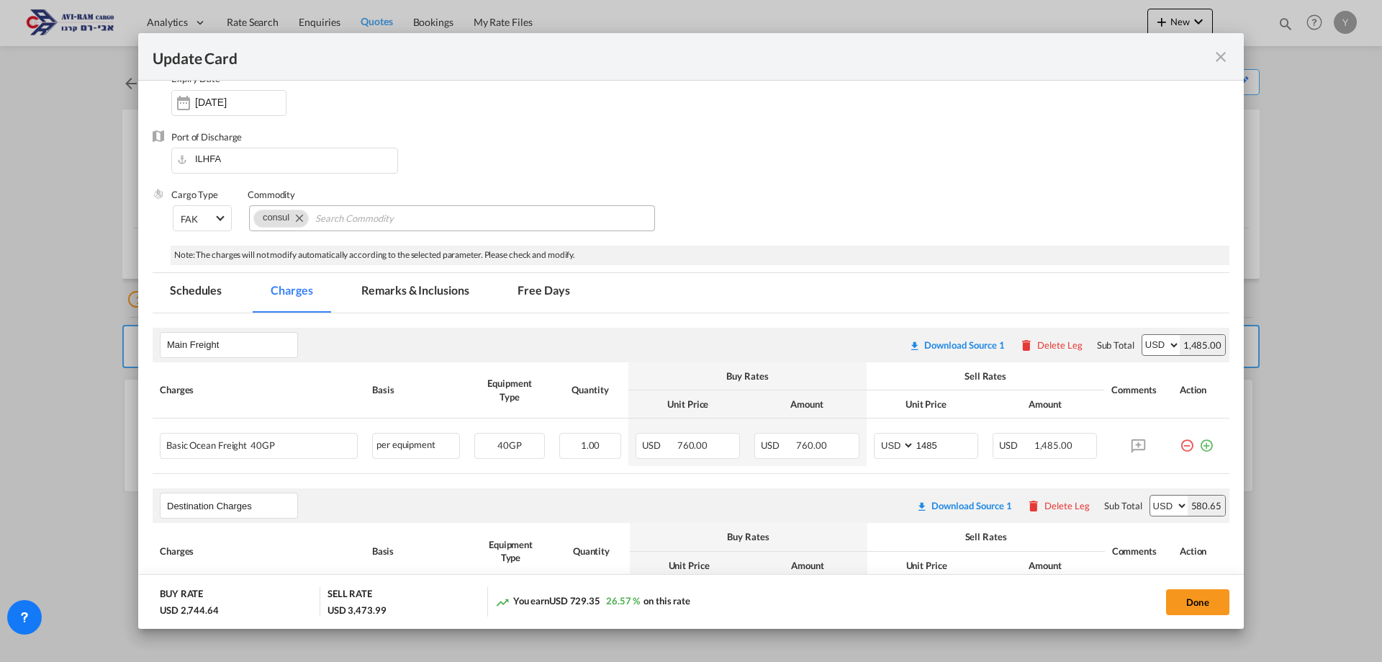
scroll to position [216, 0]
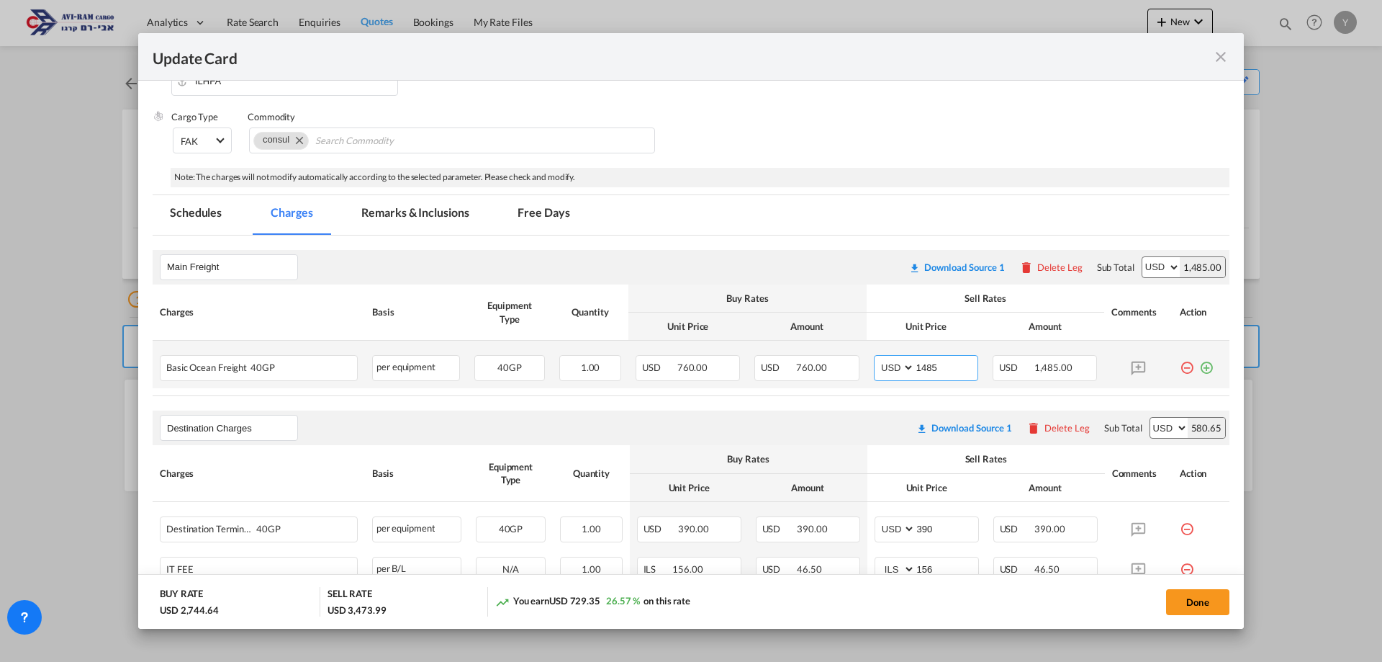
click at [900, 366] on select "AED AFN ALL AMD ANG AOA ARS AUD AWG AZN BAM BBD BDT BGN BHD BIF BMD BND BOB BRL…" at bounding box center [895, 367] width 37 height 19
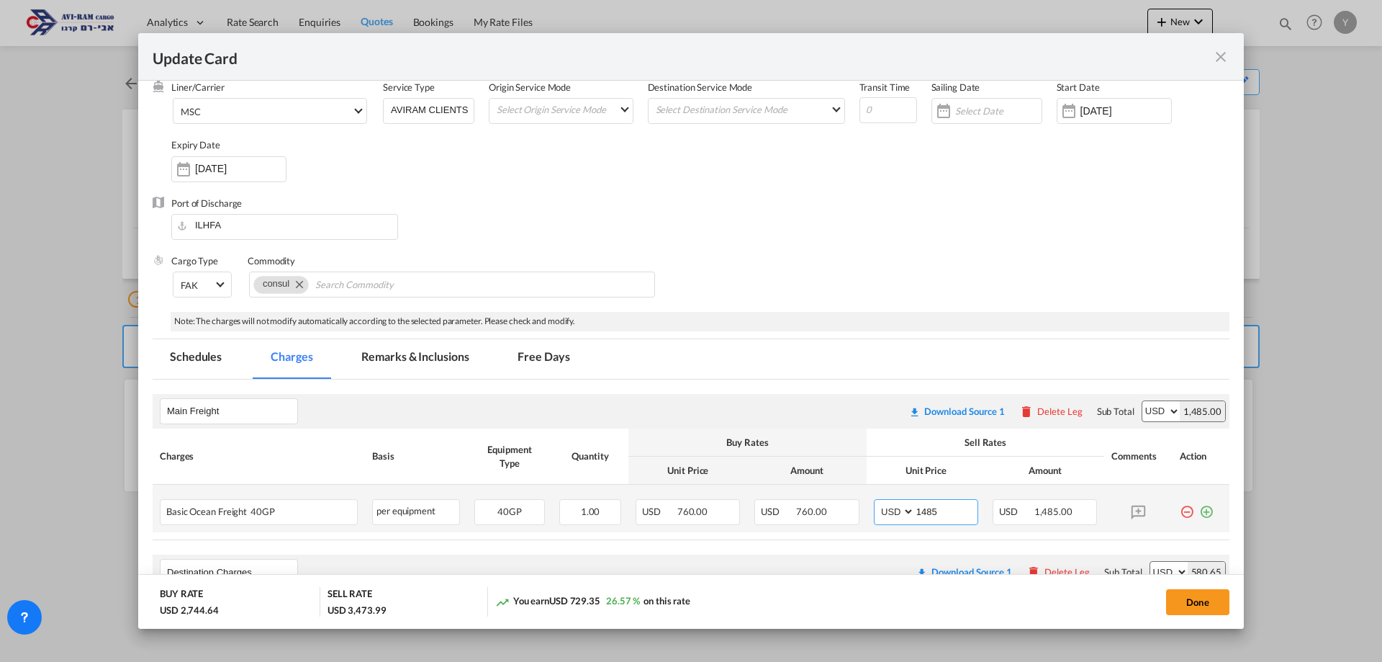
click at [901, 510] on select "AED AFN ALL AMD ANG AOA ARS AUD AWG AZN BAM BBD BDT BGN BHD BIF BMD BND BOB BRL…" at bounding box center [895, 511] width 37 height 19
select select "string:EUR"
click at [877, 502] on select "AED AFN ALL AMD ANG AOA ARS AUD AWG AZN BAM BBD BDT BGN BHD BIF BMD BND BOB BRL…" at bounding box center [895, 511] width 37 height 19
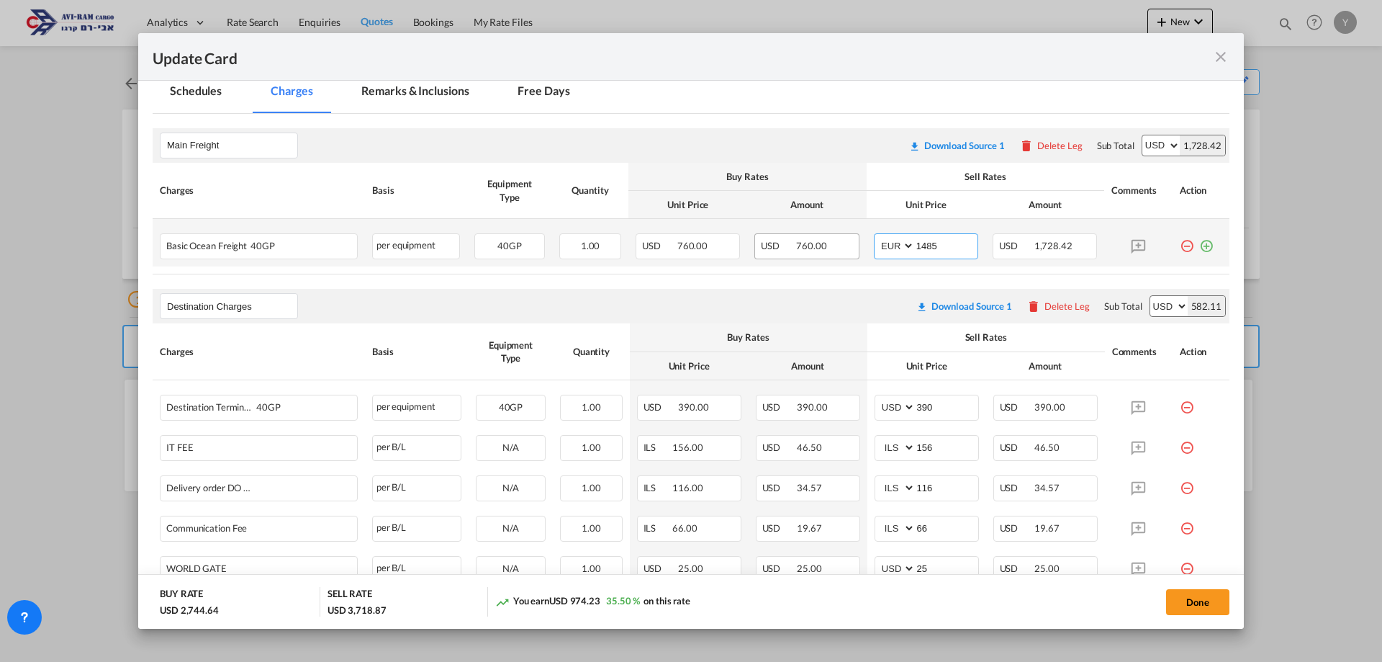
scroll to position [275, 0]
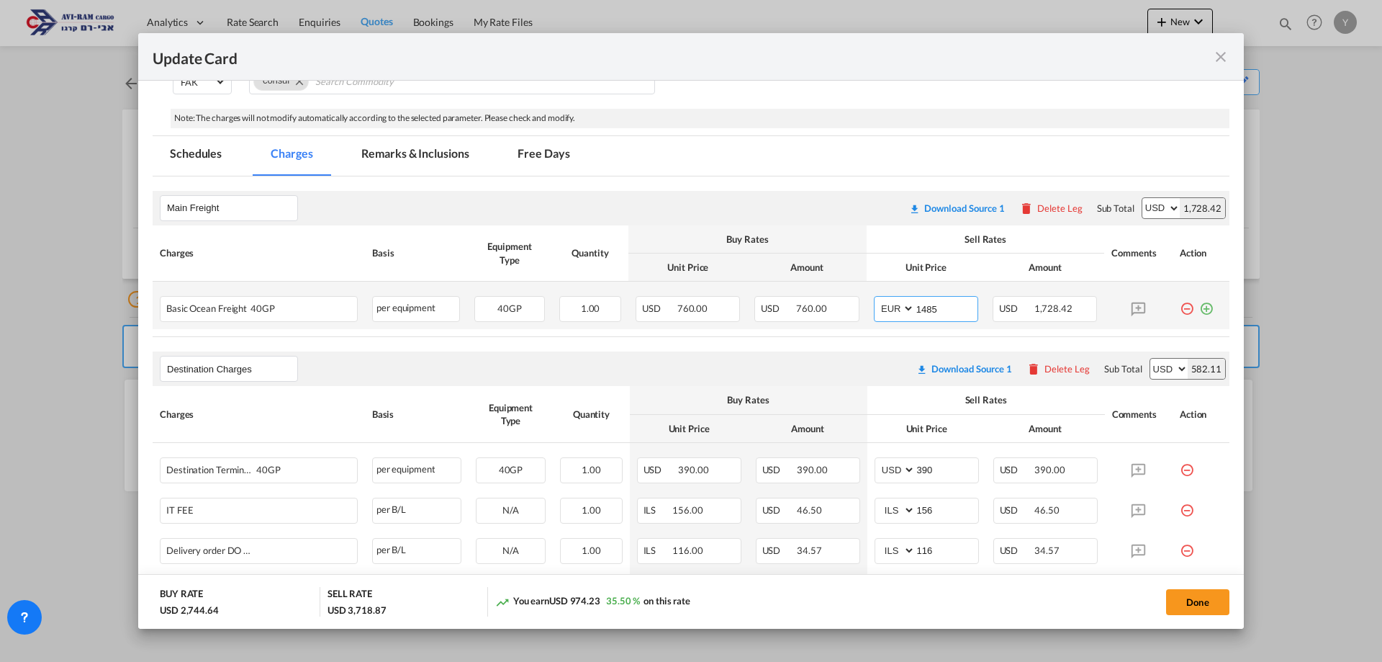
drag, startPoint x: 930, startPoint y: 307, endPoint x: 888, endPoint y: 316, distance: 42.8
click at [888, 316] on md-input-container "AED AFN ALL AMD ANG AOA ARS AUD AWG AZN BAM BBD BDT BGN BHD BIF BMD BND BOB BRL…" at bounding box center [926, 309] width 104 height 26
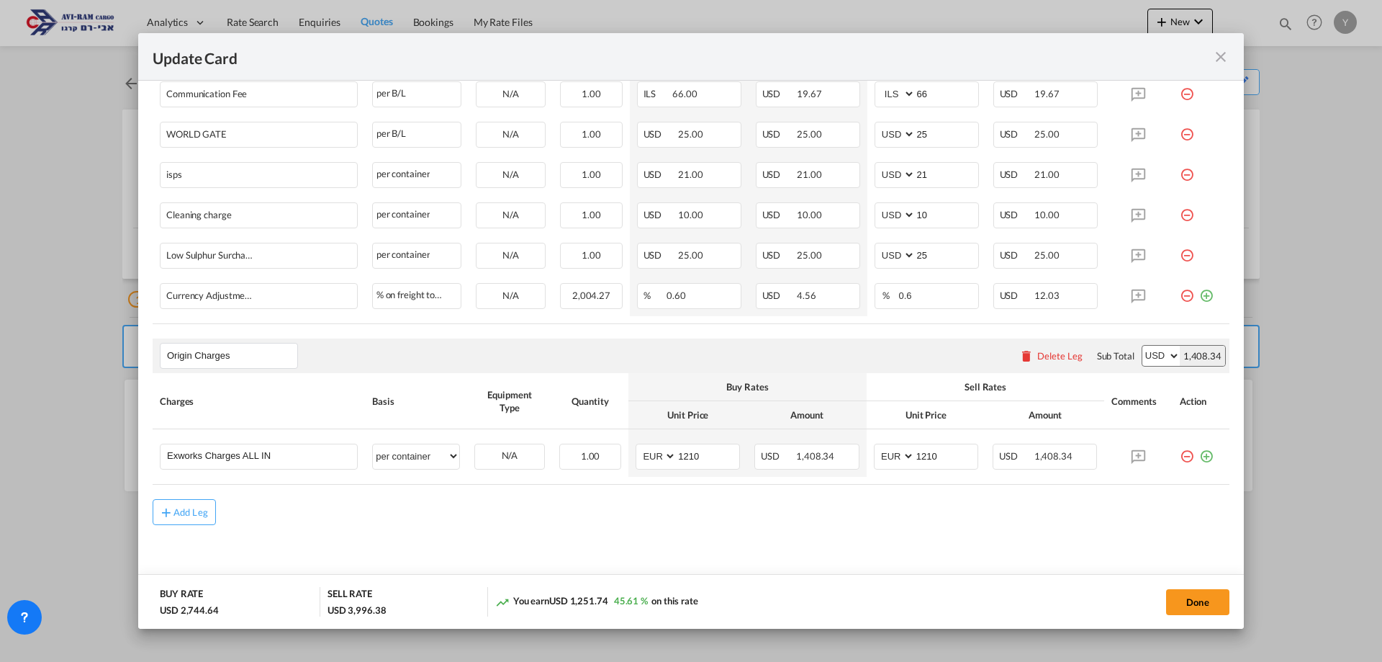
scroll to position [779, 0]
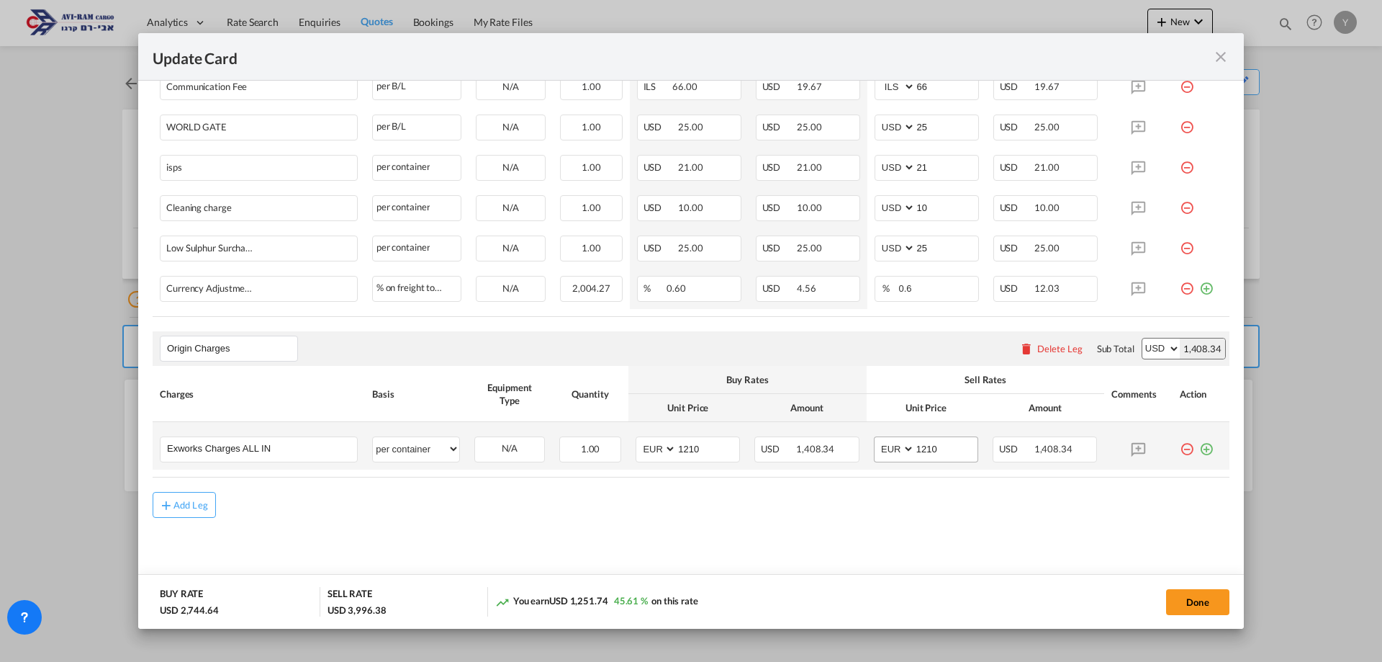
type input "1722"
drag, startPoint x: 933, startPoint y: 448, endPoint x: 911, endPoint y: 451, distance: 22.5
click at [915, 451] on input "1210" at bounding box center [946, 448] width 63 height 22
type input "1230"
click at [1202, 605] on button "Done" at bounding box center [1197, 602] width 63 height 26
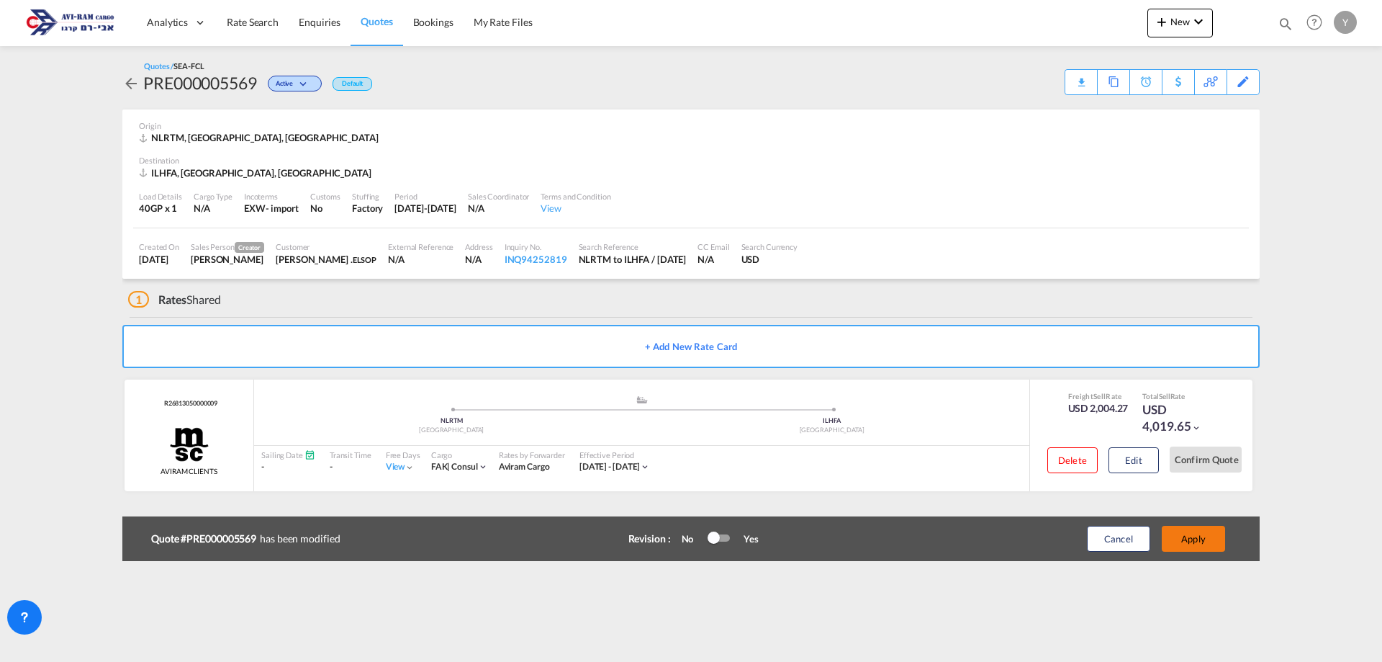
click at [1188, 533] on button "Apply" at bounding box center [1193, 539] width 63 height 26
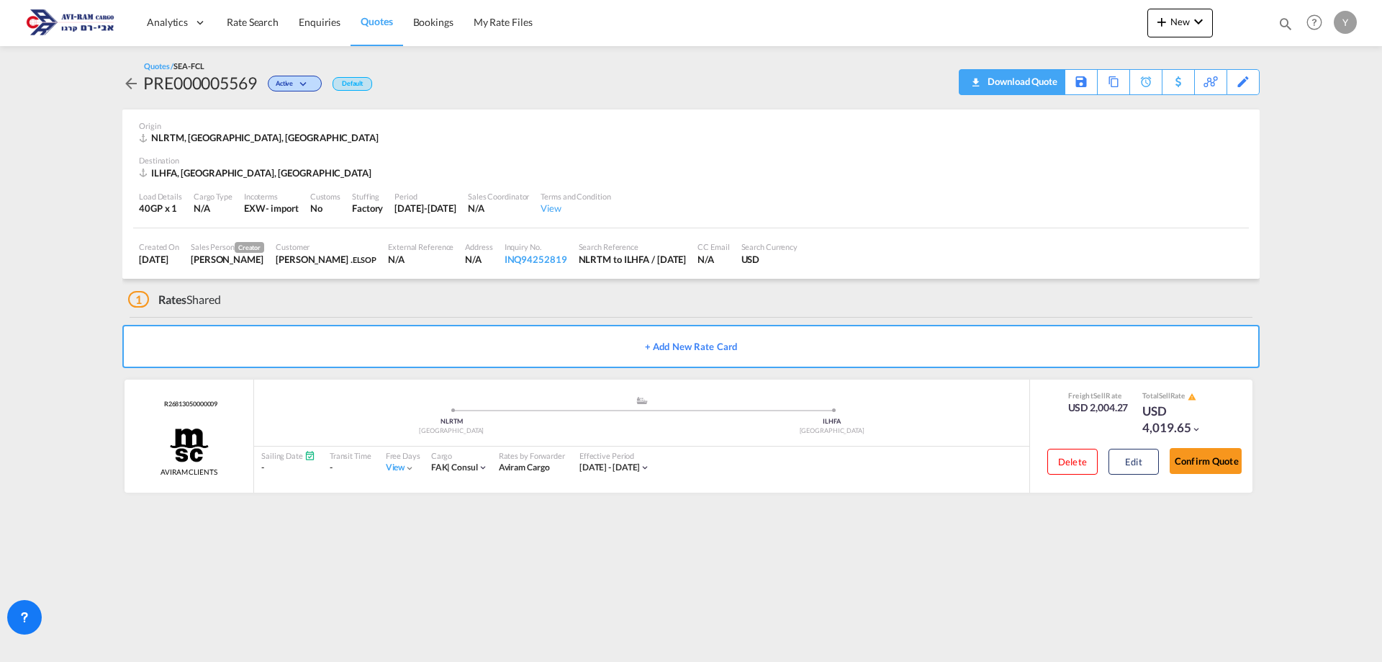
click at [1060, 94] on div "Download Quote" at bounding box center [1012, 82] width 106 height 26
click at [1045, 84] on div "Download Quote" at bounding box center [1020, 81] width 73 height 23
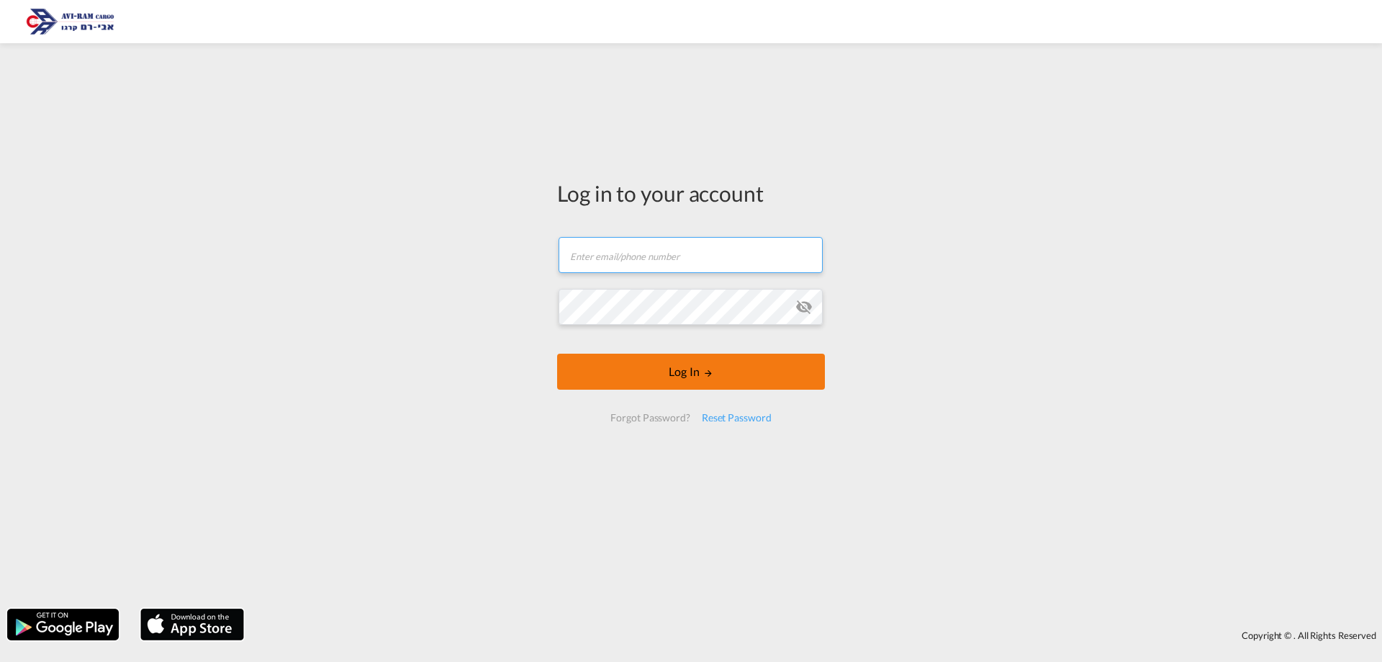
type input "[EMAIL_ADDRESS][DOMAIN_NAME]"
click at [683, 382] on button "Log In" at bounding box center [691, 371] width 268 height 36
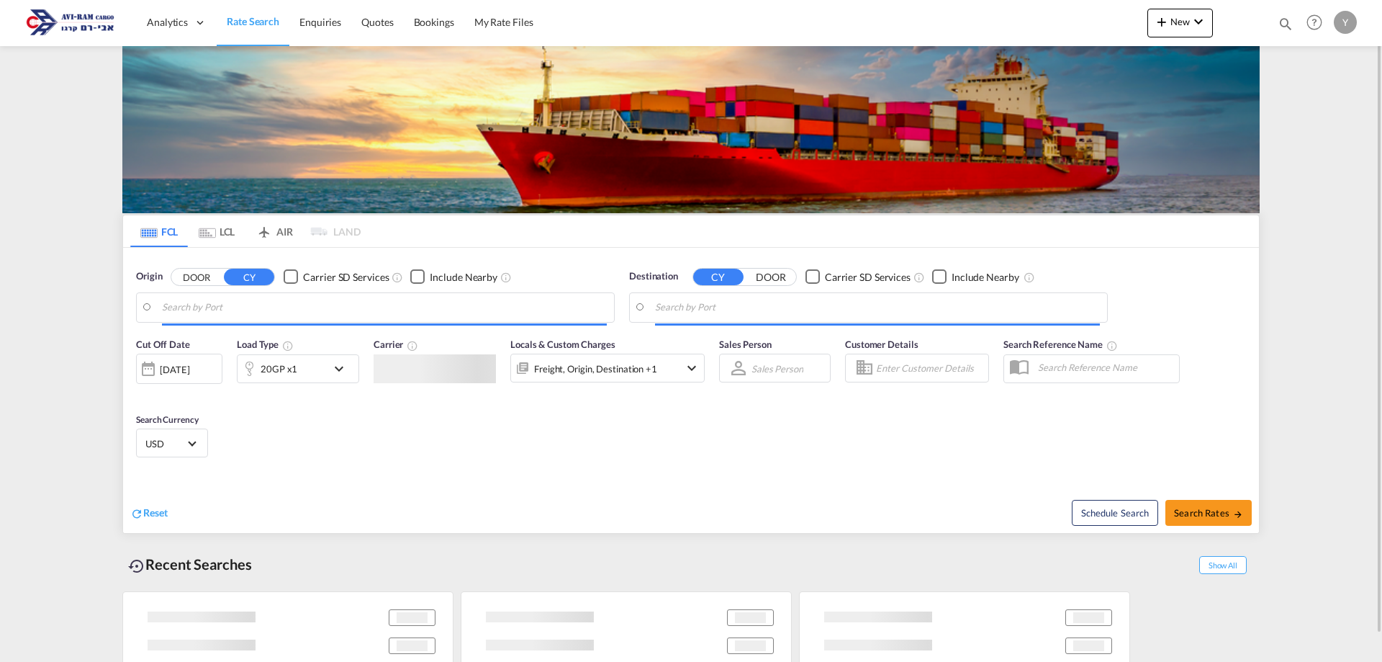
type input "[GEOGRAPHIC_DATA], NLRTM"
type input "[GEOGRAPHIC_DATA], [GEOGRAPHIC_DATA]"
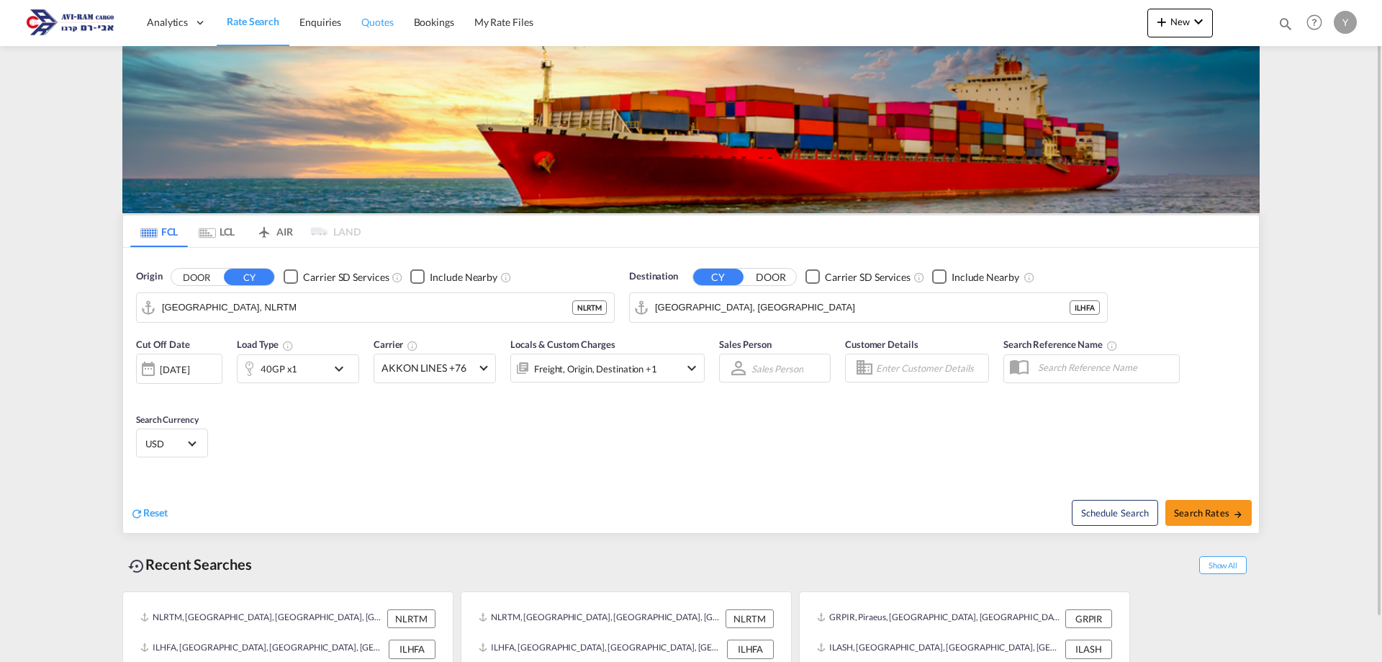
click at [357, 18] on link "Quotes" at bounding box center [377, 22] width 52 height 47
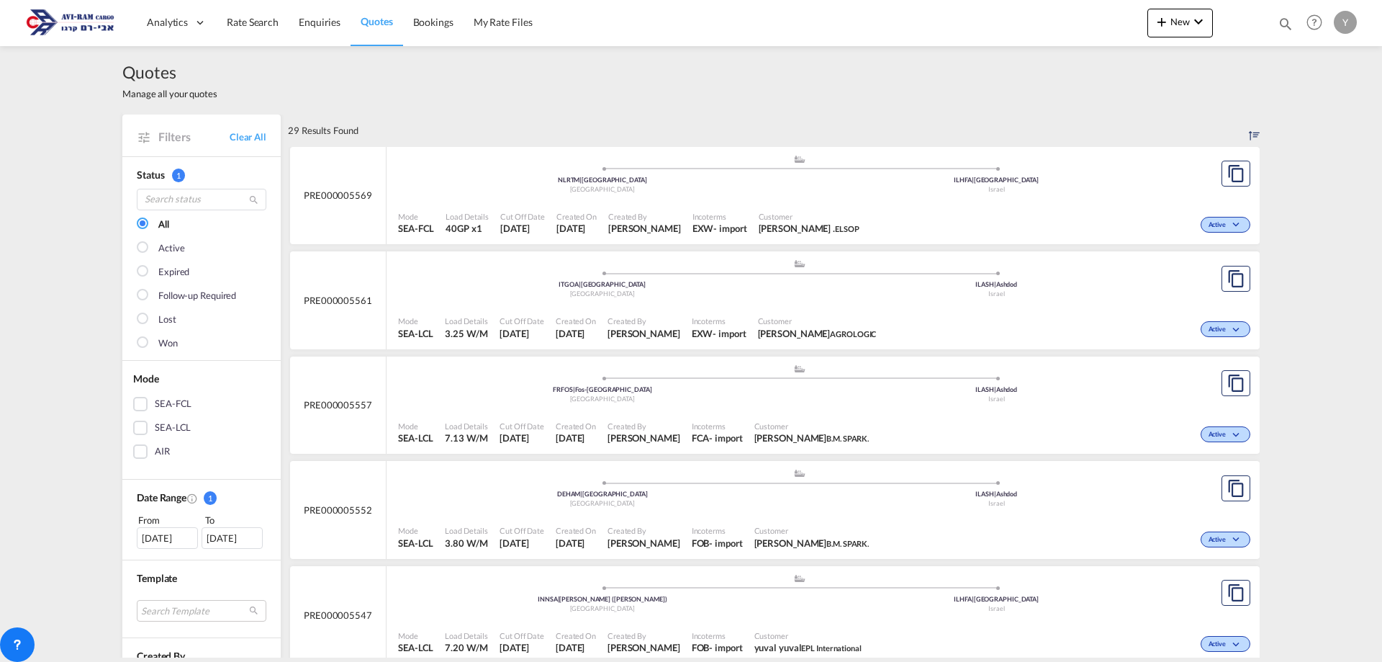
click at [359, 231] on div "PRE000005569" at bounding box center [338, 196] width 96 height 98
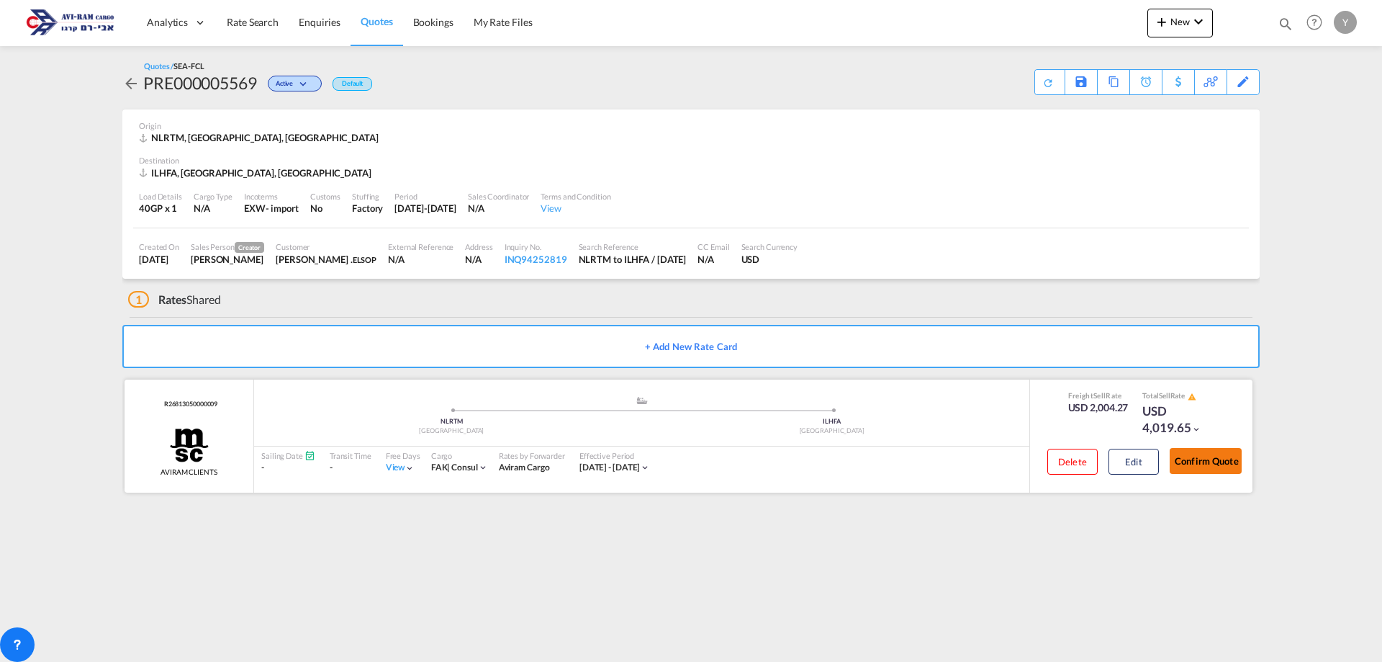
click at [1211, 456] on button "Confirm Quote" at bounding box center [1206, 461] width 72 height 26
click at [1047, 70] on div "Download Quote" at bounding box center [1020, 81] width 73 height 23
click at [1133, 466] on button "Edit" at bounding box center [1134, 461] width 50 height 26
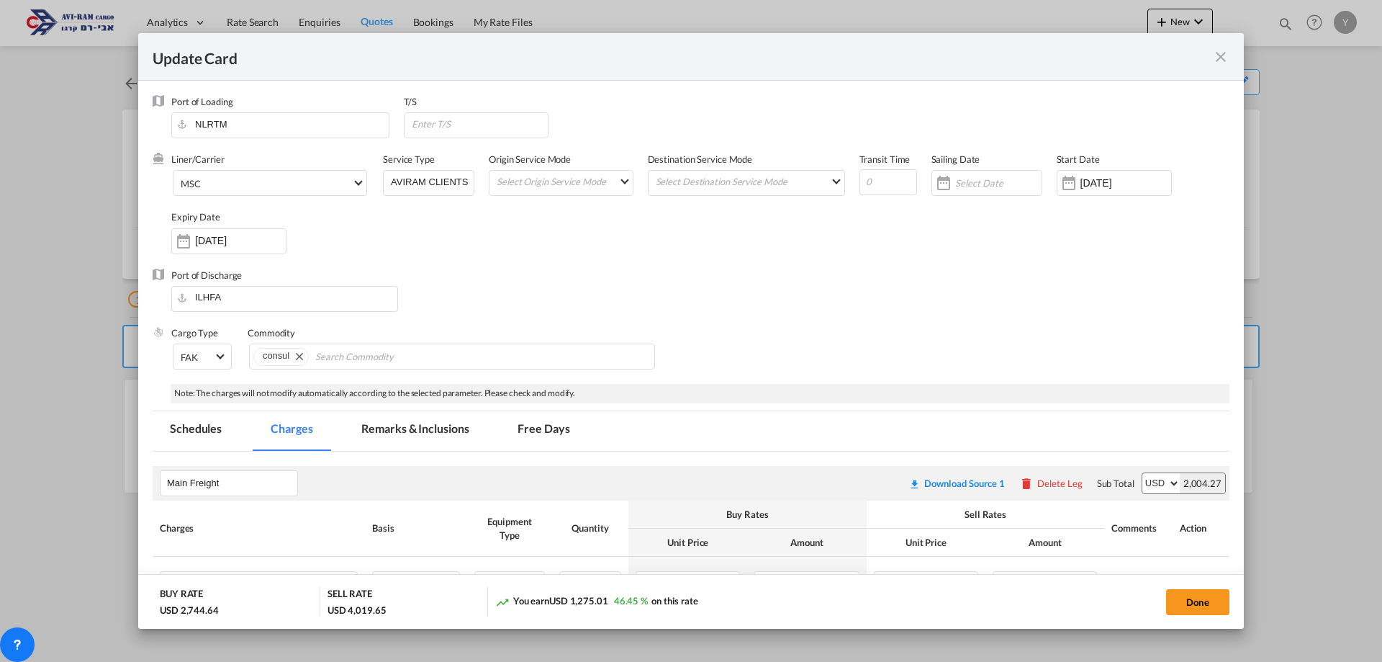
select select "per container"
click at [1219, 55] on md-icon "icon-close fg-AAA8AD m-0 pointer" at bounding box center [1220, 56] width 17 height 17
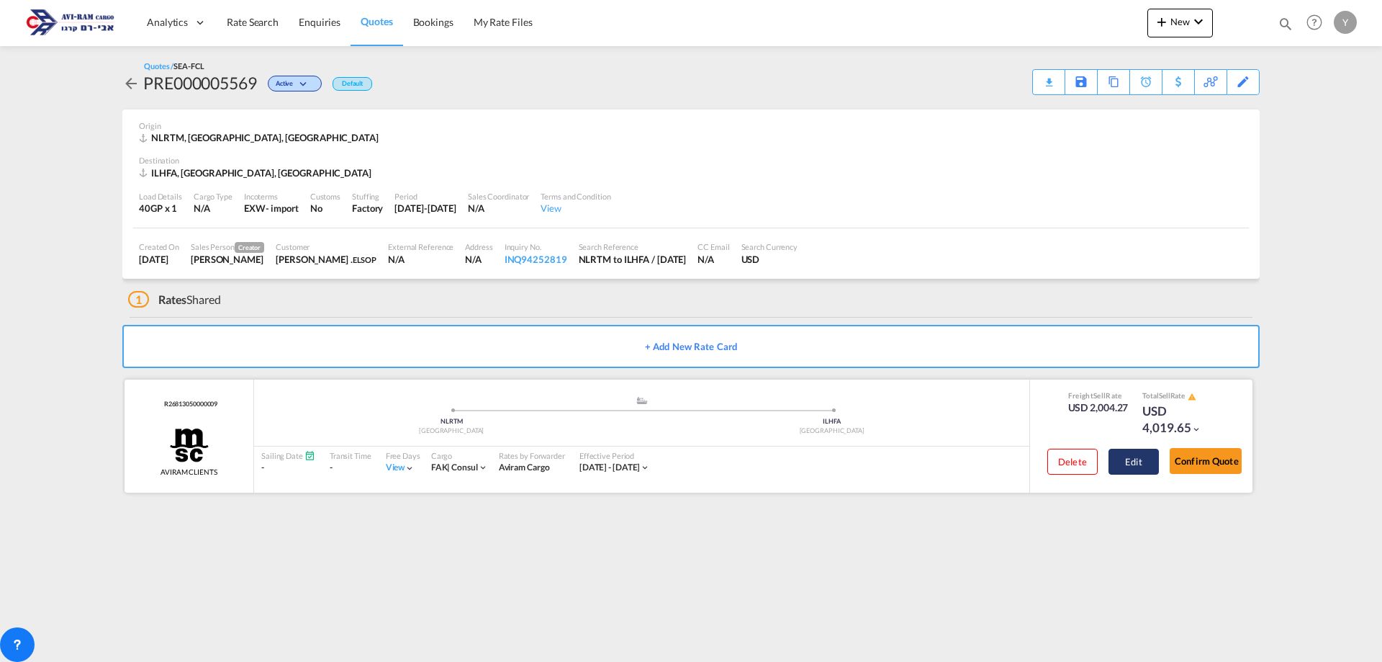
click at [1130, 454] on button "Edit" at bounding box center [1134, 461] width 50 height 26
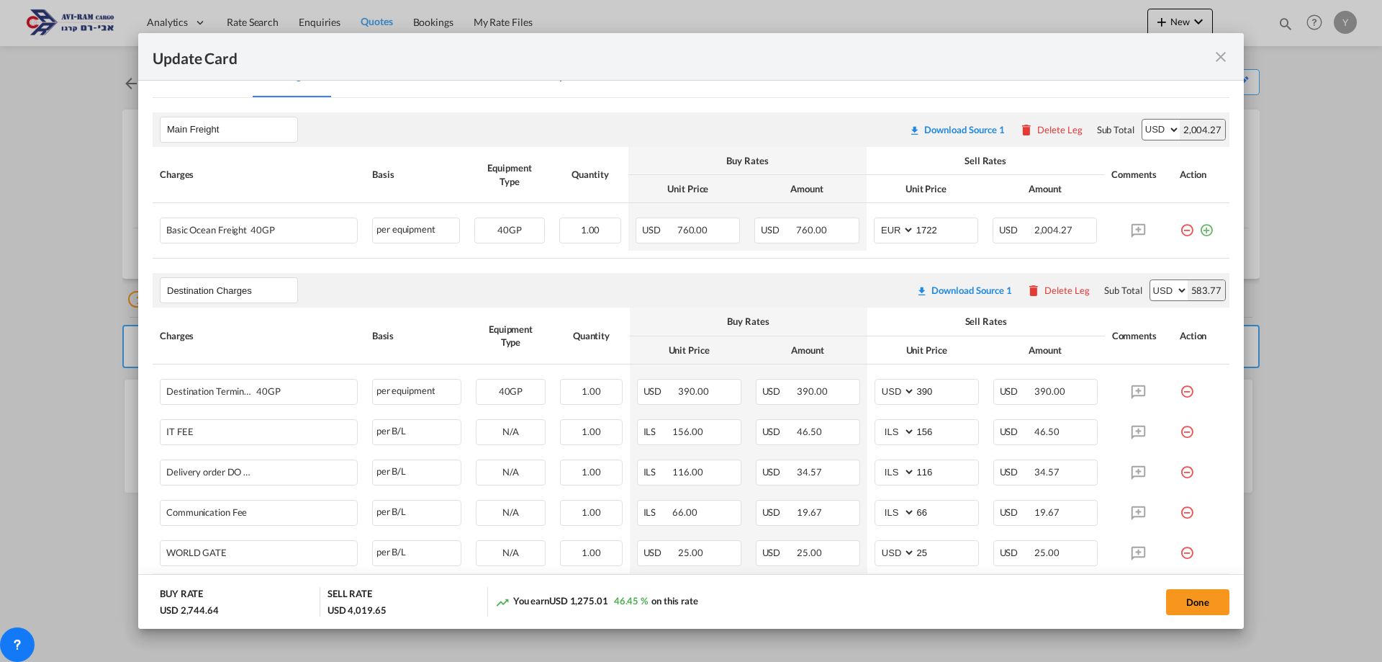
scroll to position [347, 0]
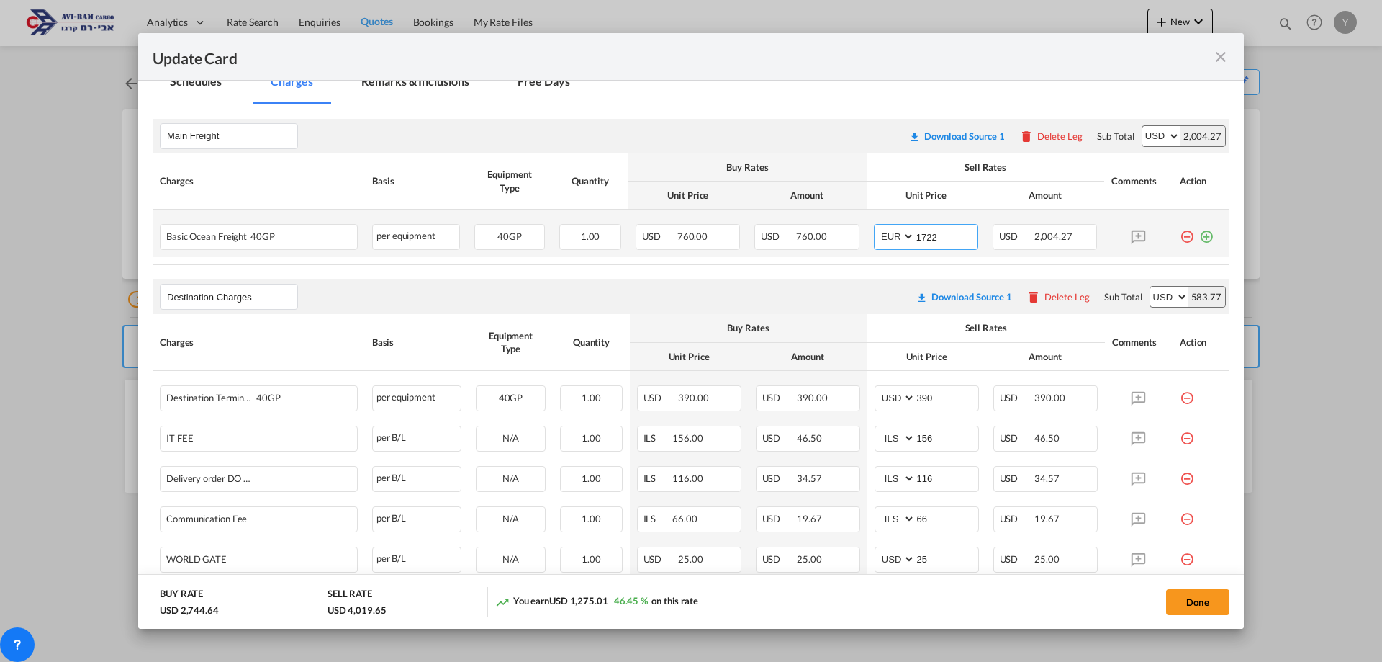
click at [928, 235] on input "1722" at bounding box center [946, 236] width 63 height 22
drag, startPoint x: 932, startPoint y: 234, endPoint x: 902, endPoint y: 234, distance: 29.5
click at [902, 234] on md-input-container "AED AFN ALL AMD ANG AOA ARS AUD AWG AZN BAM BBD BDT BGN BHD BIF BMD BND [PERSON…" at bounding box center [926, 237] width 104 height 26
type input "1660"
click at [1191, 607] on button "Done" at bounding box center [1197, 602] width 63 height 26
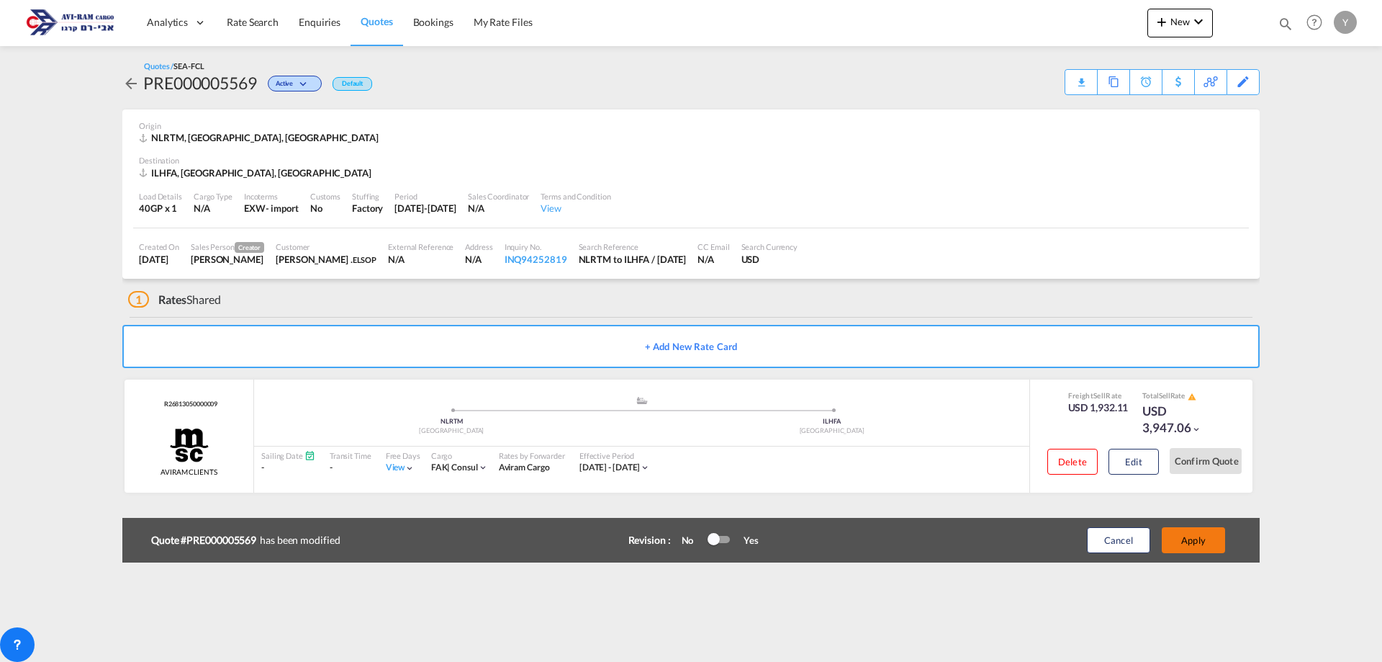
click at [1204, 549] on button "Apply" at bounding box center [1193, 540] width 63 height 26
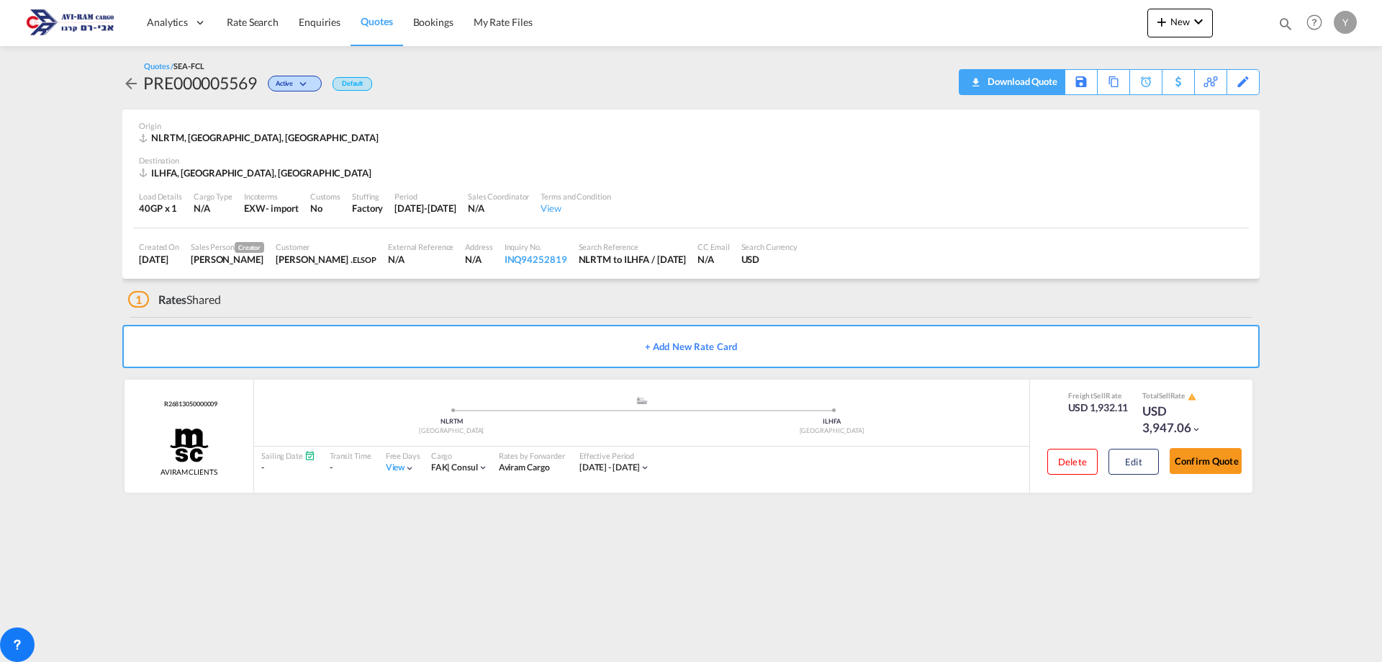
click at [1048, 80] on div "Download Quote" at bounding box center [1020, 81] width 73 height 23
